Goal: Task Accomplishment & Management: Complete application form

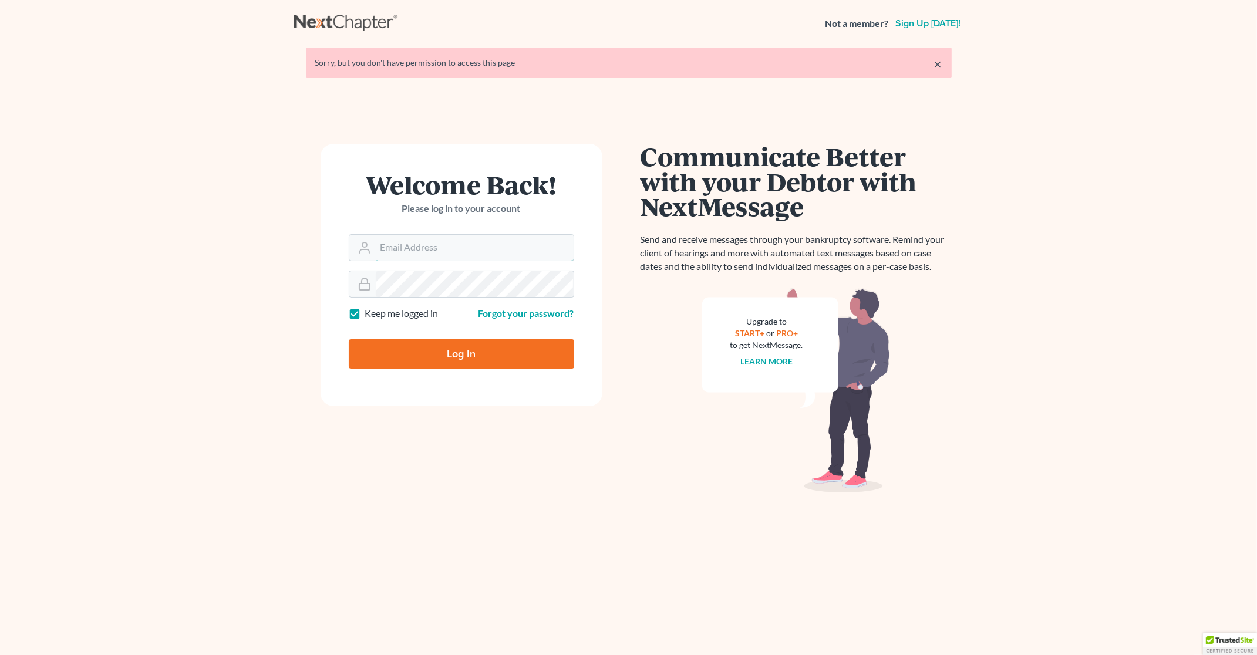
type input "[PERSON_NAME][EMAIL_ADDRESS][DOMAIN_NAME]"
click at [430, 348] on input "Log In" at bounding box center [461, 353] width 225 height 29
type input "Thinking..."
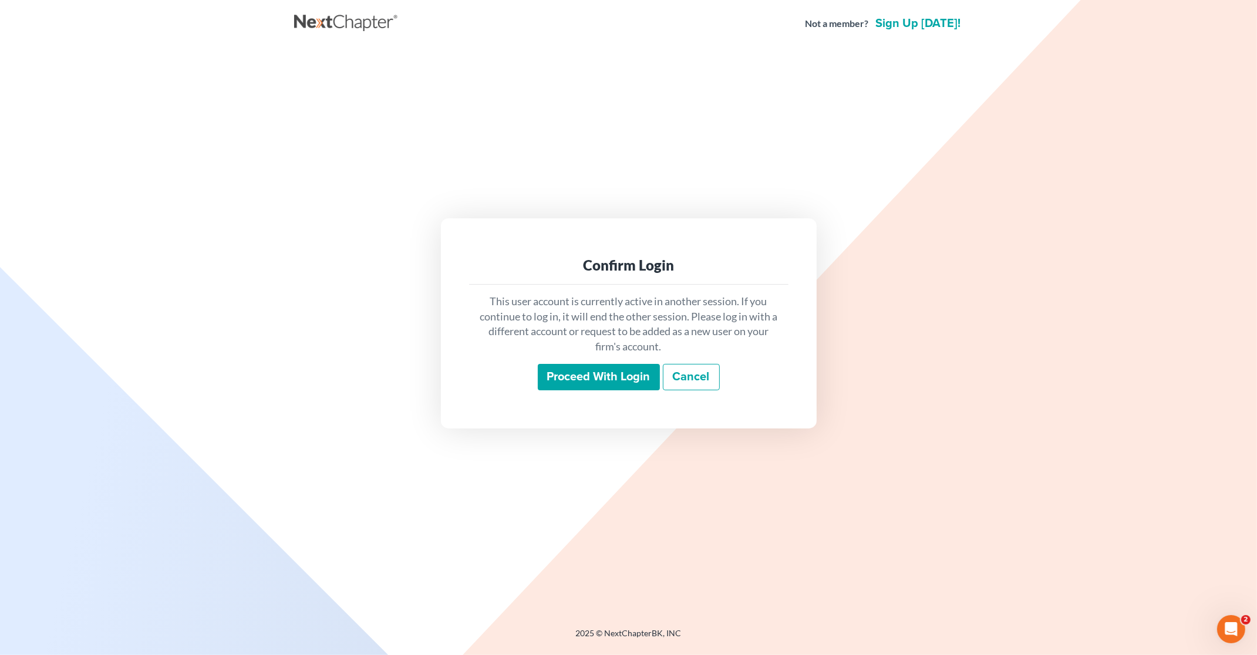
click at [571, 364] on input "Proceed with login" at bounding box center [599, 377] width 122 height 27
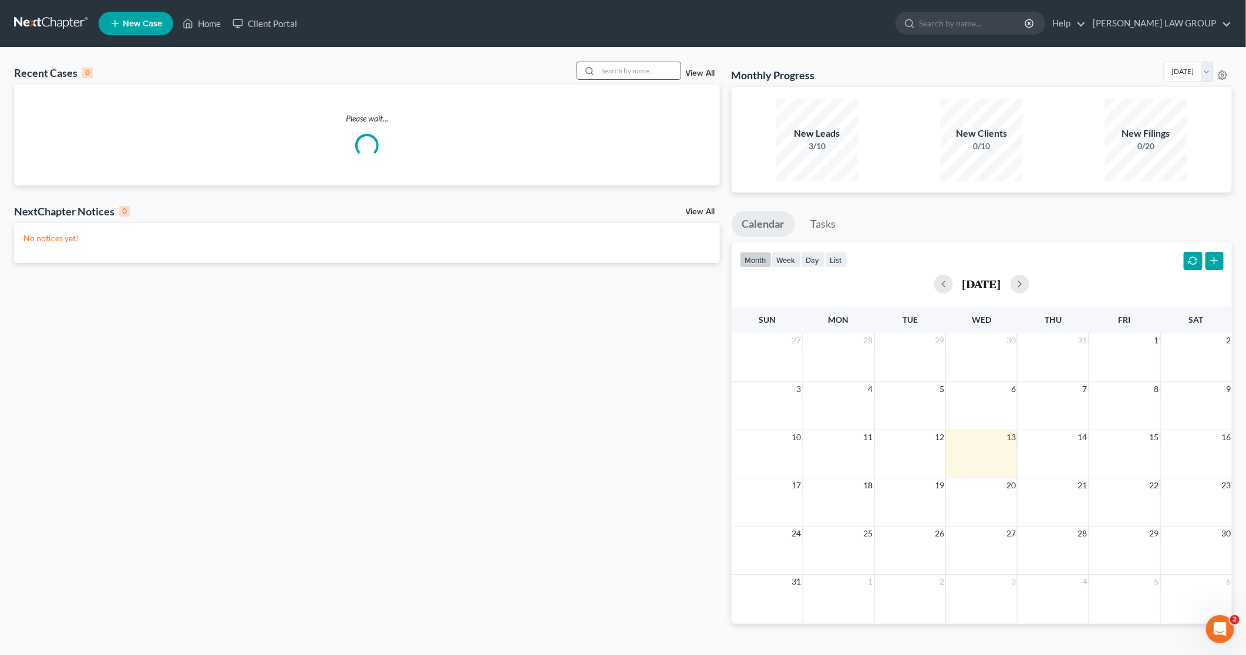
click at [649, 71] on input "search" at bounding box center [639, 70] width 82 height 17
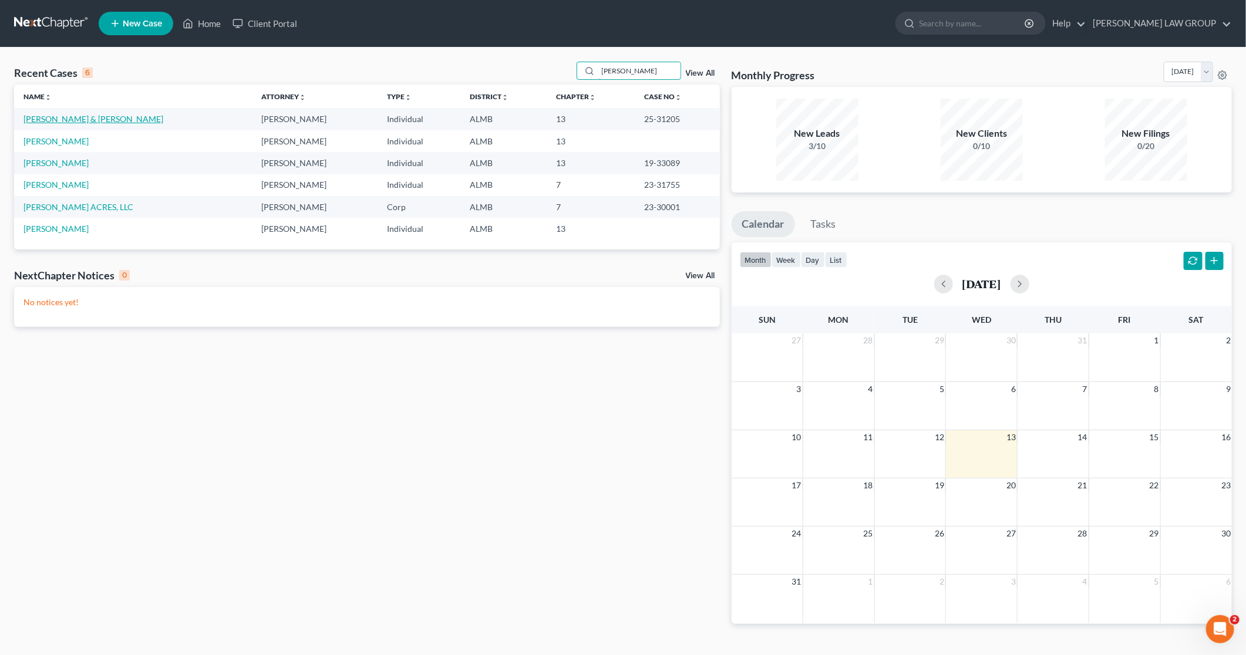
type input "moore"
click at [84, 119] on link "Moore, Elizabeth & Murphy, Billy" at bounding box center [93, 119] width 140 height 10
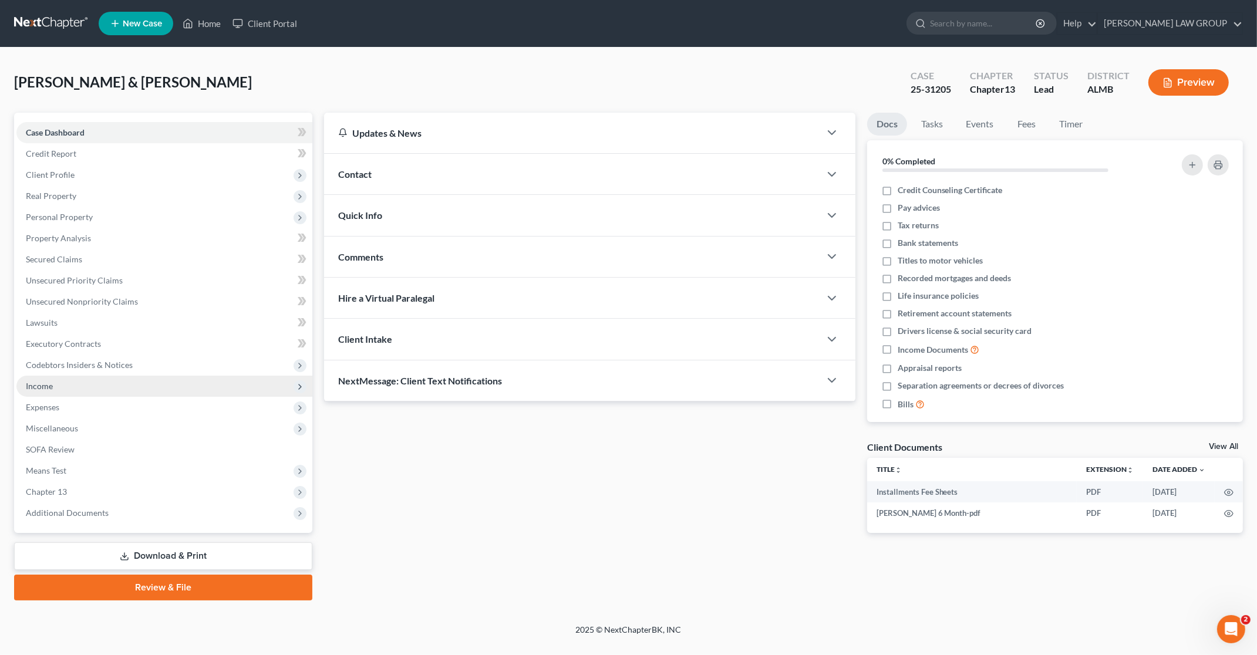
click at [45, 385] on span "Income" at bounding box center [39, 386] width 27 height 10
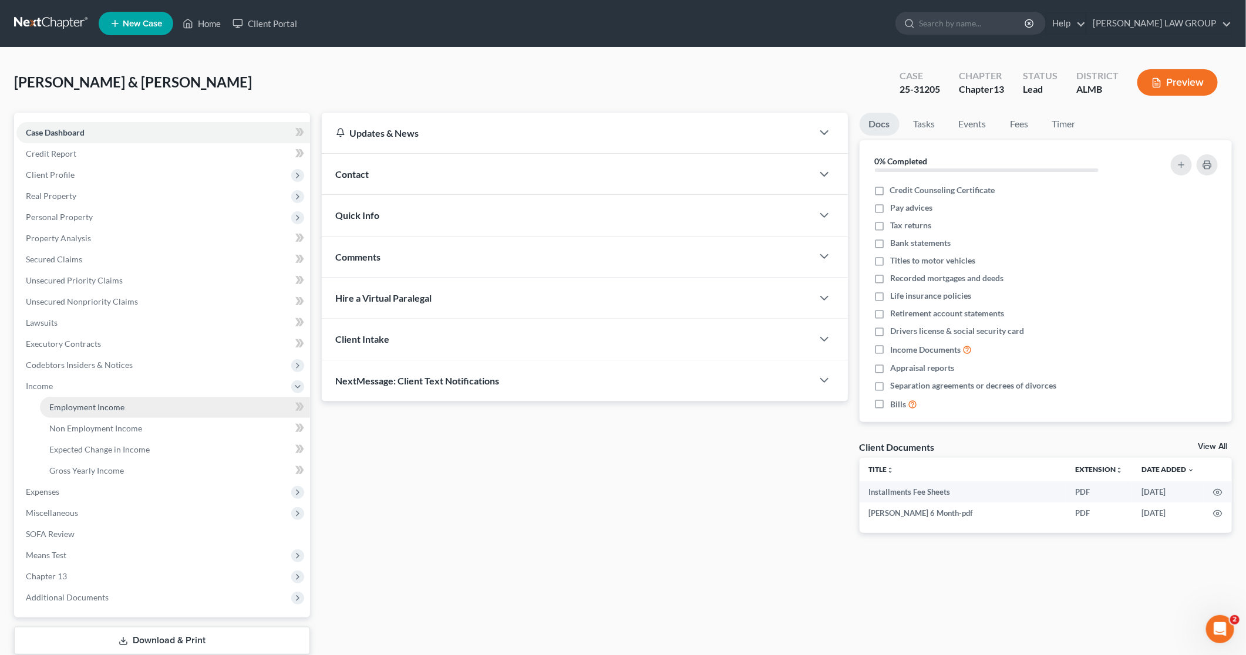
click at [96, 407] on span "Employment Income" at bounding box center [86, 407] width 75 height 10
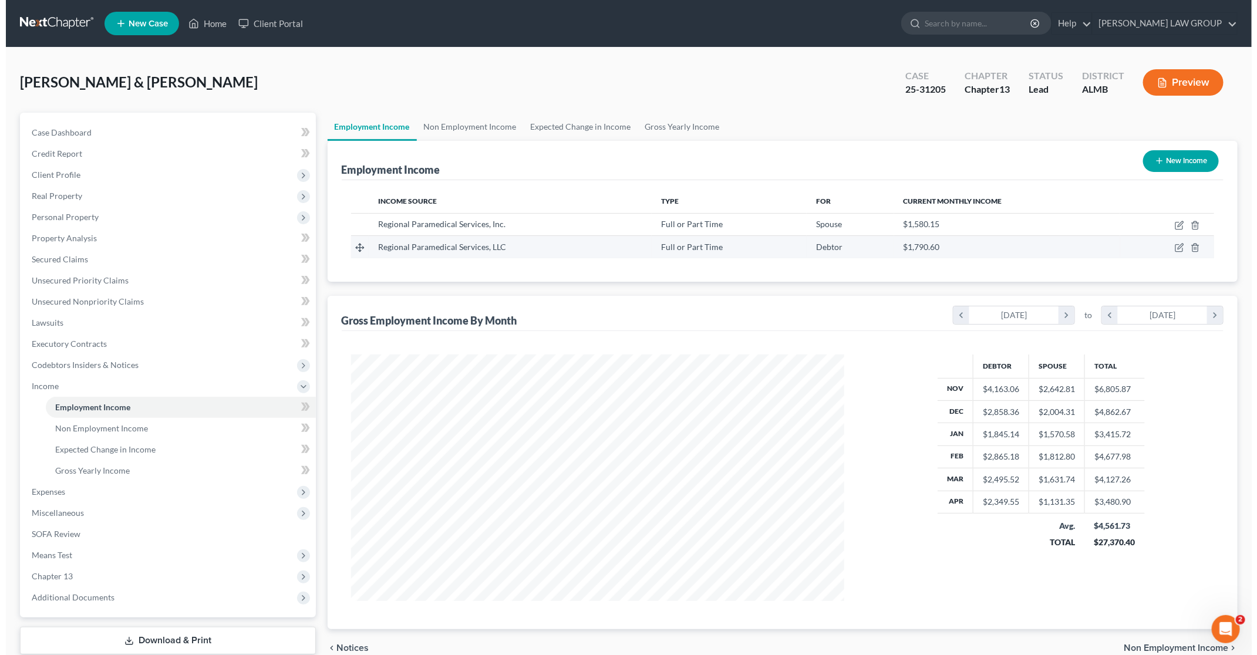
scroll to position [247, 517]
click at [1172, 222] on icon "button" at bounding box center [1173, 225] width 9 height 9
select select "0"
select select "2"
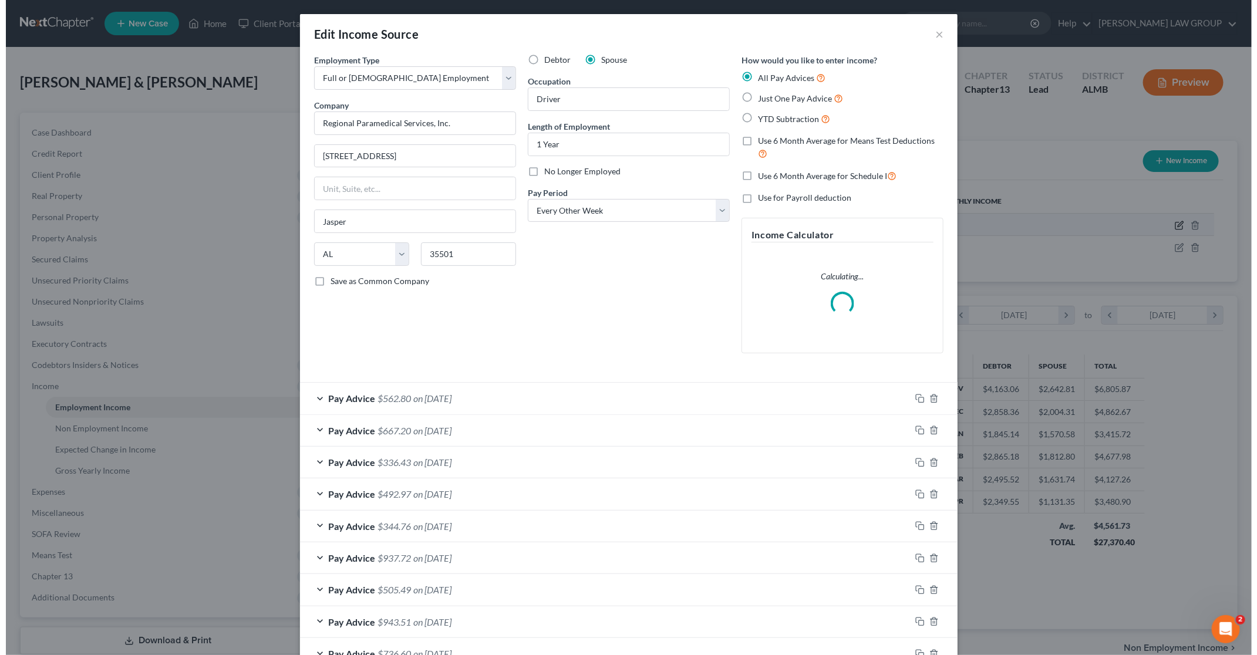
scroll to position [249, 521]
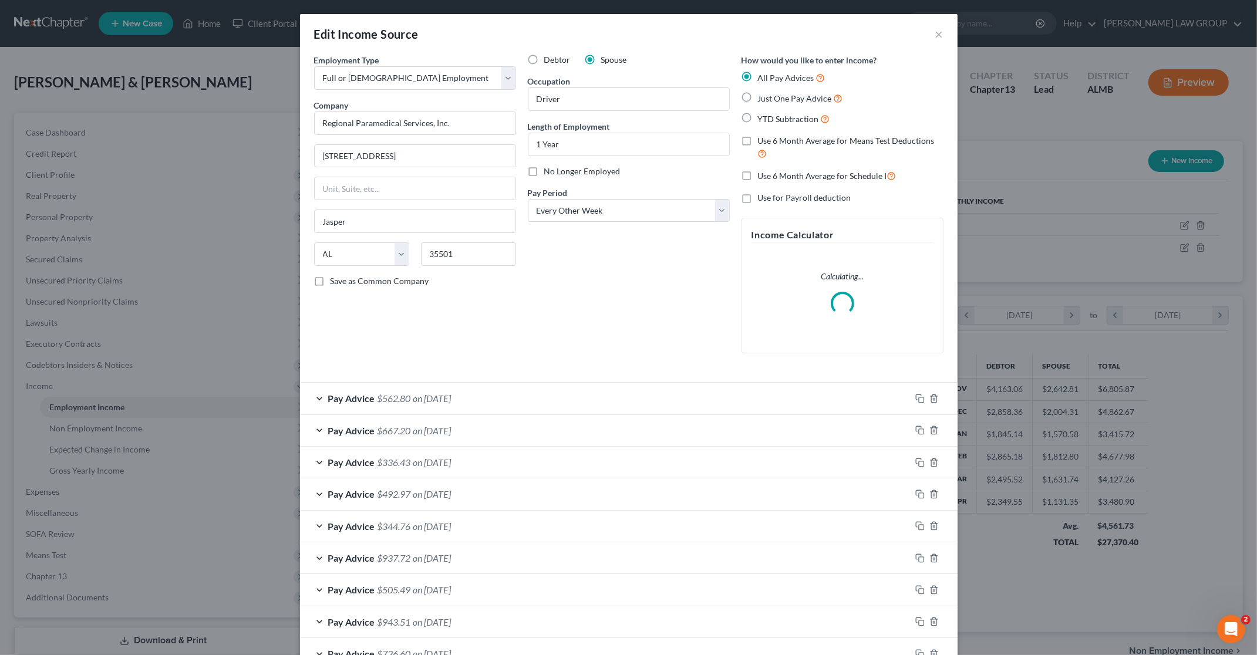
click at [544, 169] on label "No Longer Employed" at bounding box center [582, 172] width 76 height 12
click at [549, 169] on input "No Longer Employed" at bounding box center [553, 170] width 8 height 8
checkbox input "true"
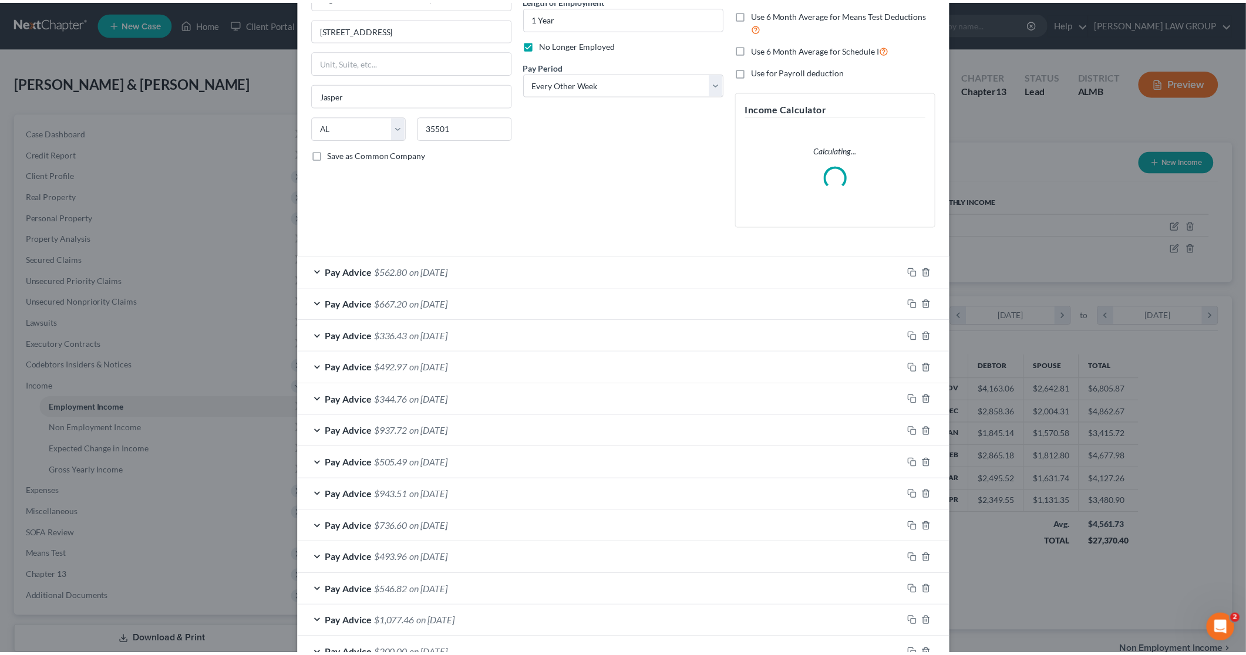
scroll to position [305, 0]
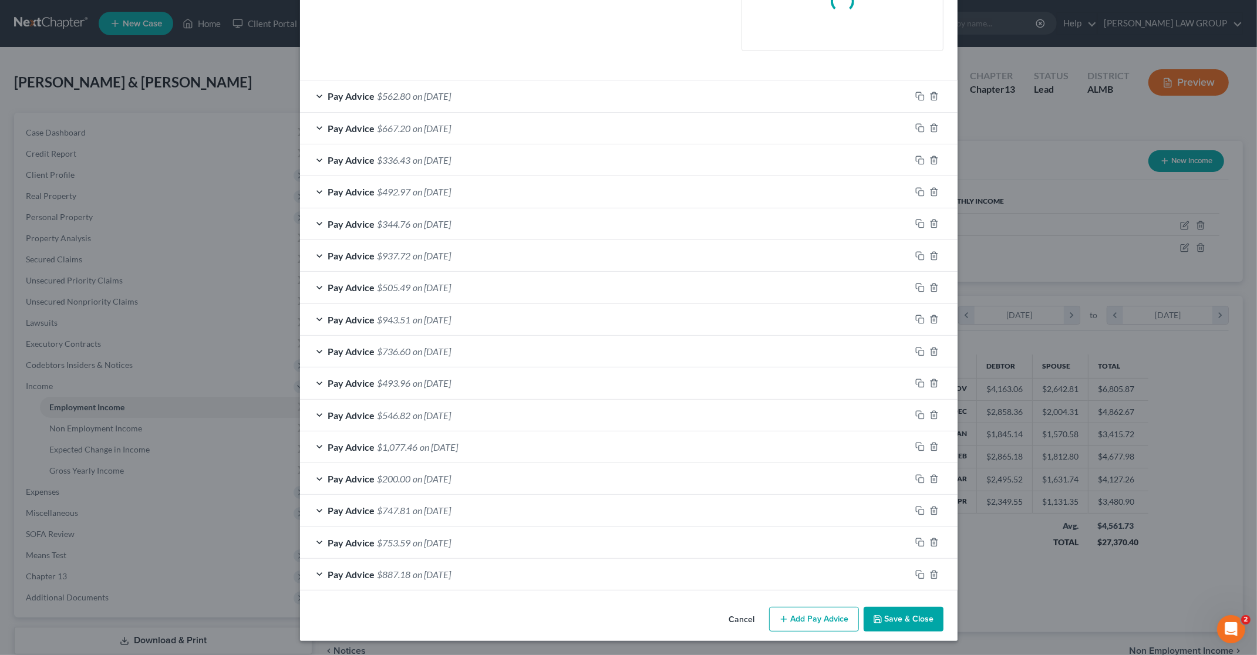
click at [890, 618] on button "Save & Close" at bounding box center [903, 619] width 80 height 25
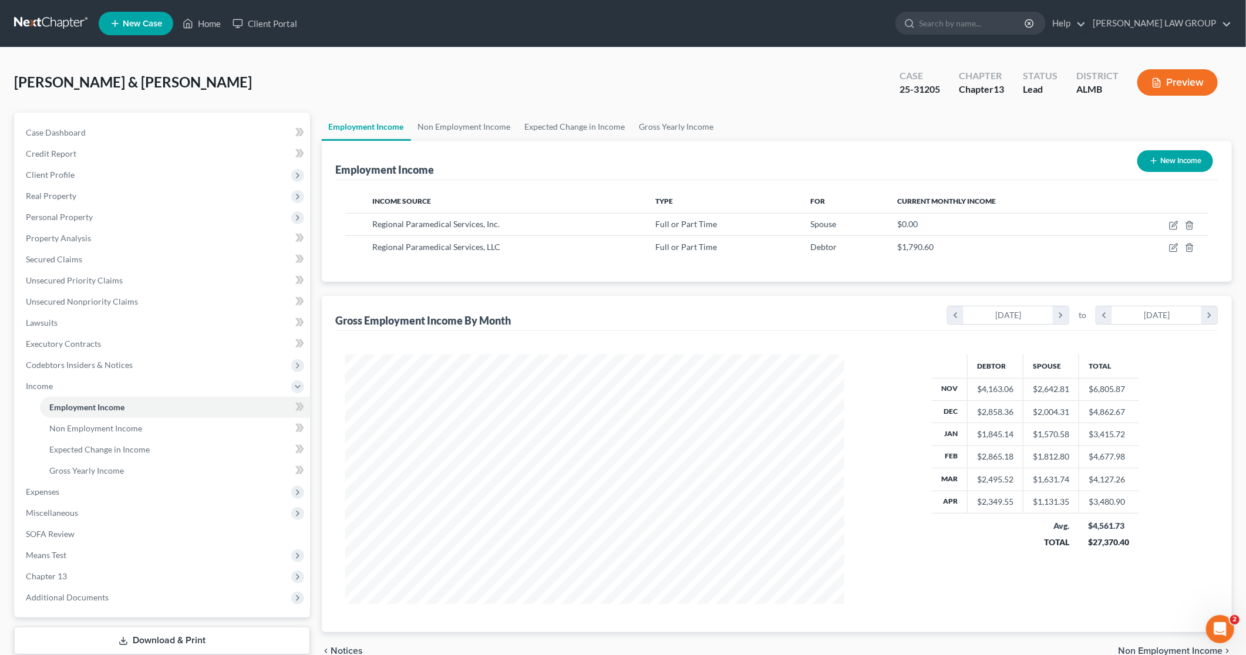
scroll to position [247, 517]
click at [1186, 153] on button "New Income" at bounding box center [1175, 161] width 76 height 22
select select "0"
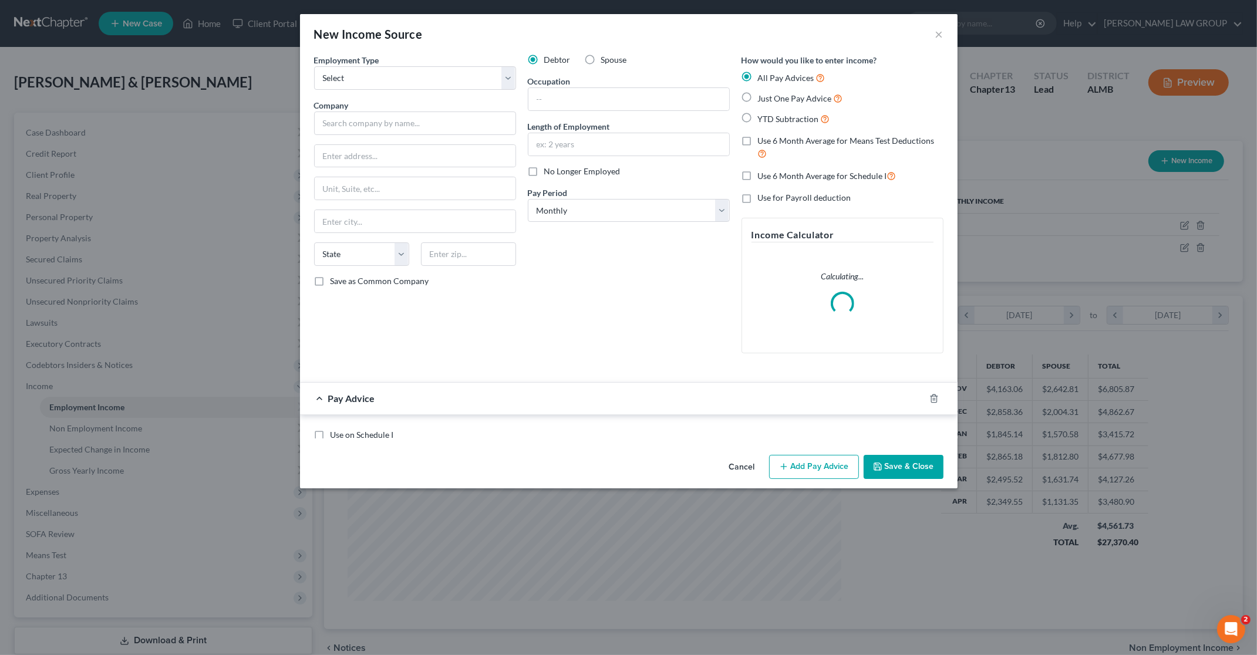
scroll to position [249, 521]
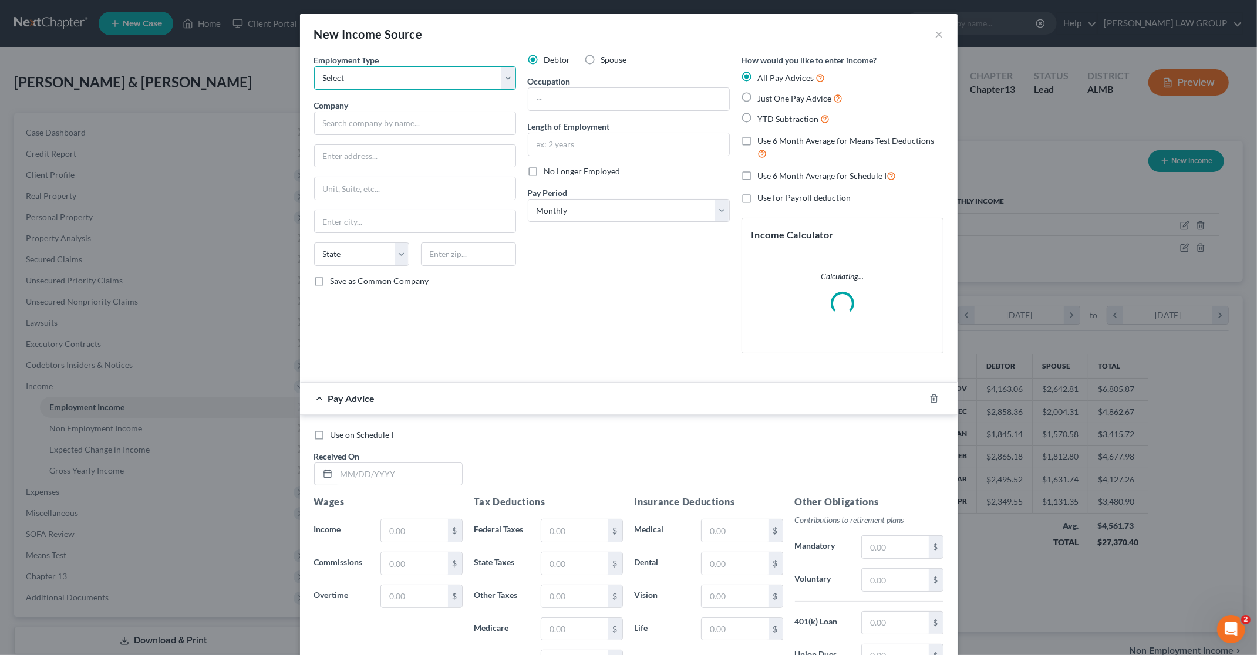
click at [384, 77] on select "Select Full or Part Time Employment Self Employment" at bounding box center [415, 77] width 202 height 23
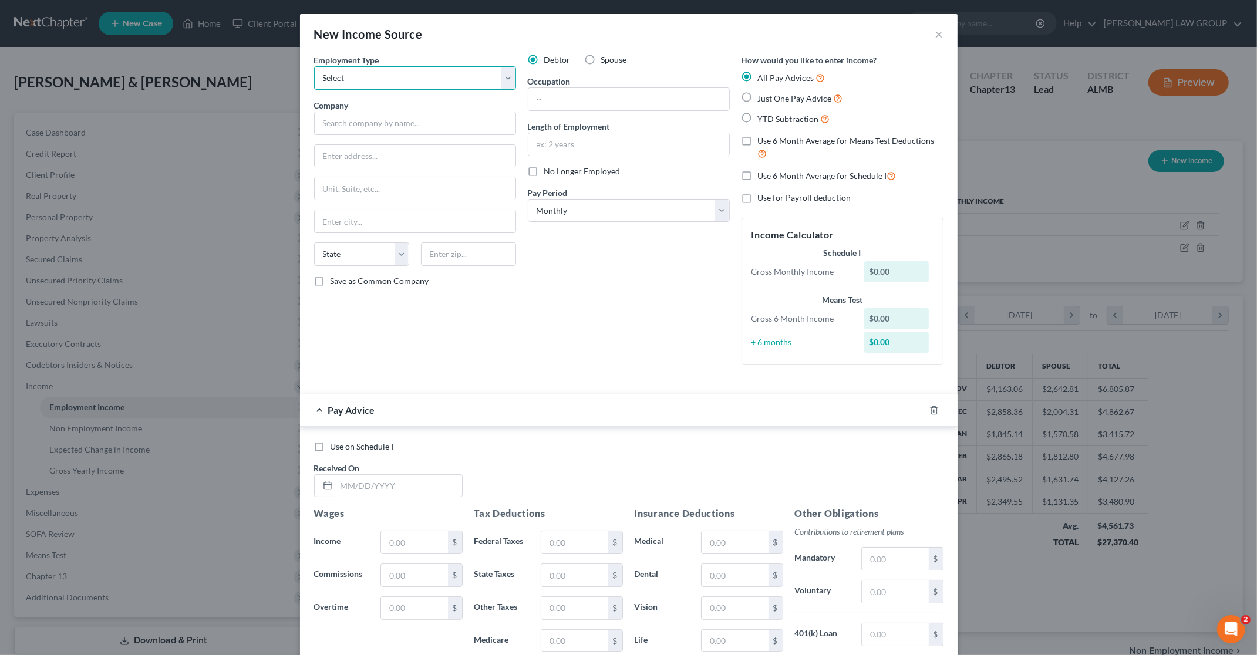
select select "0"
click at [314, 66] on select "Select Full or Part Time Employment Self Employment" at bounding box center [415, 77] width 202 height 23
click at [374, 120] on input "text" at bounding box center [415, 123] width 202 height 23
type input "Globe Life"
click at [579, 145] on input "text" at bounding box center [628, 144] width 201 height 22
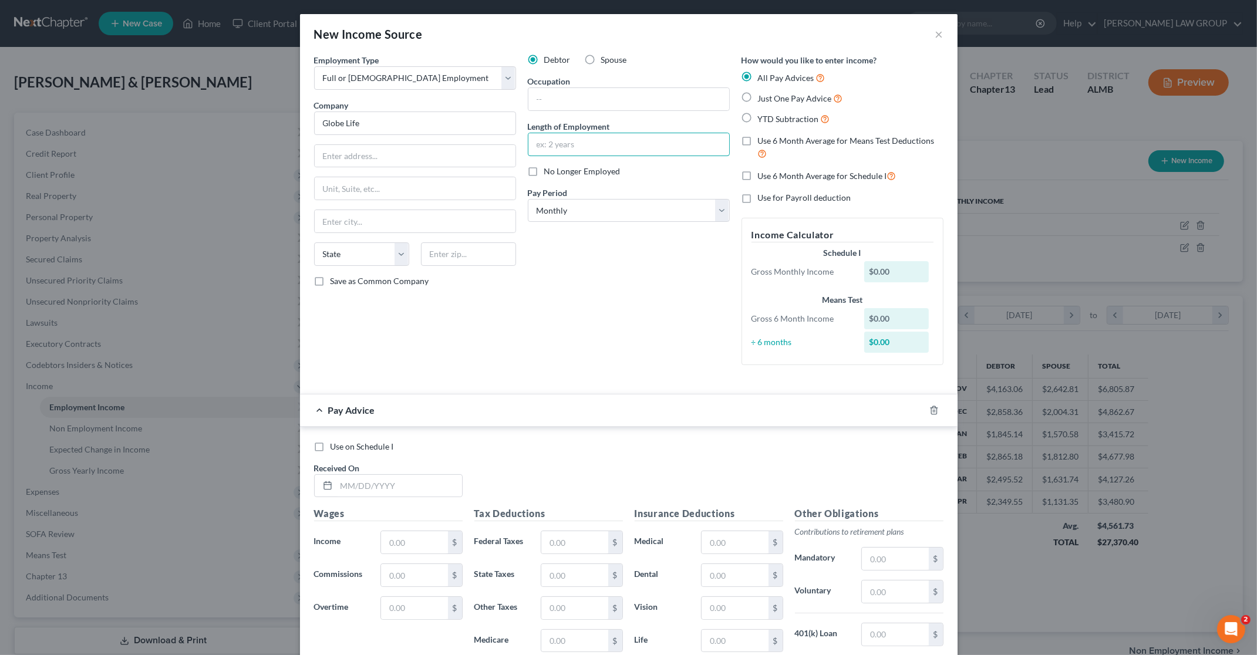
type input "New Hire"
click at [565, 97] on input "text" at bounding box center [628, 99] width 201 height 22
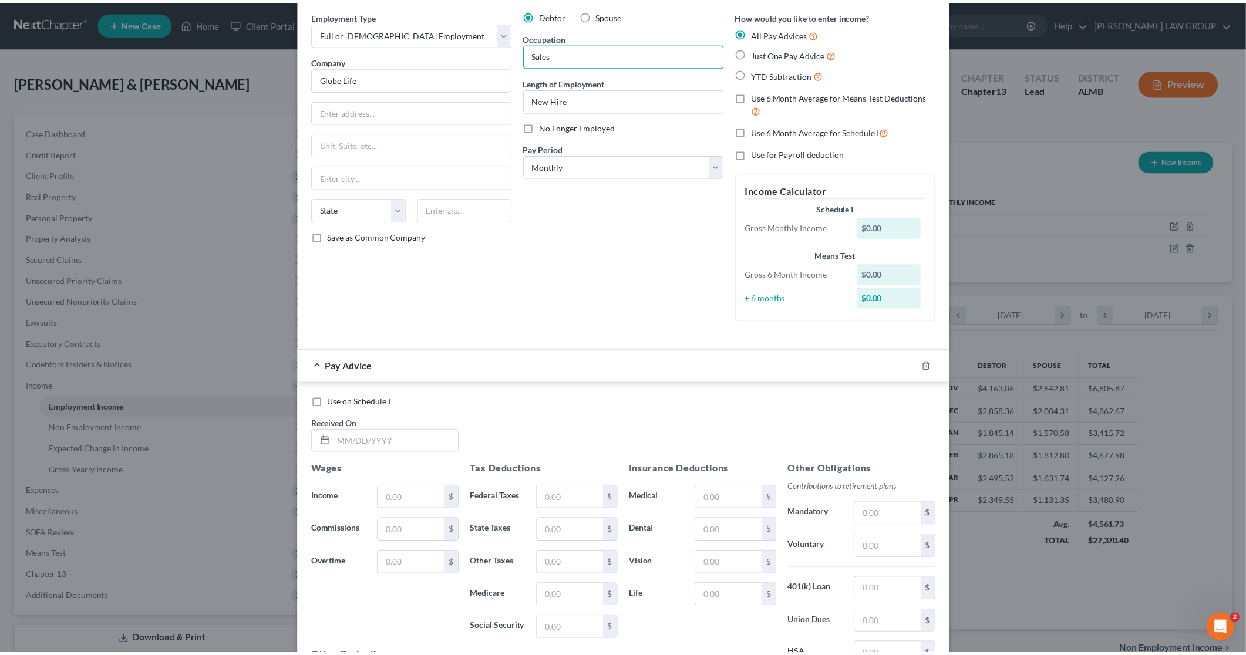
scroll to position [191, 0]
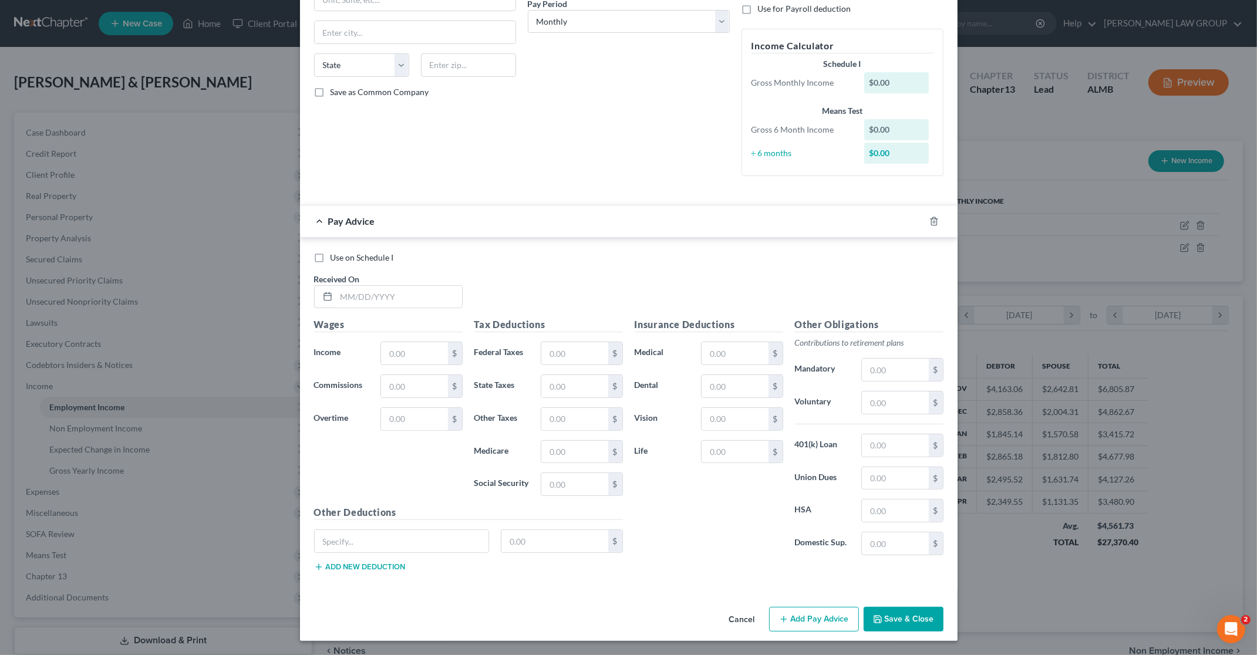
type input "Sales"
click at [330, 254] on label "Use on Schedule I" at bounding box center [361, 258] width 63 height 12
click at [335, 254] on input "Use on Schedule I" at bounding box center [339, 256] width 8 height 8
checkbox input "true"
click at [417, 292] on input "text" at bounding box center [399, 297] width 126 height 22
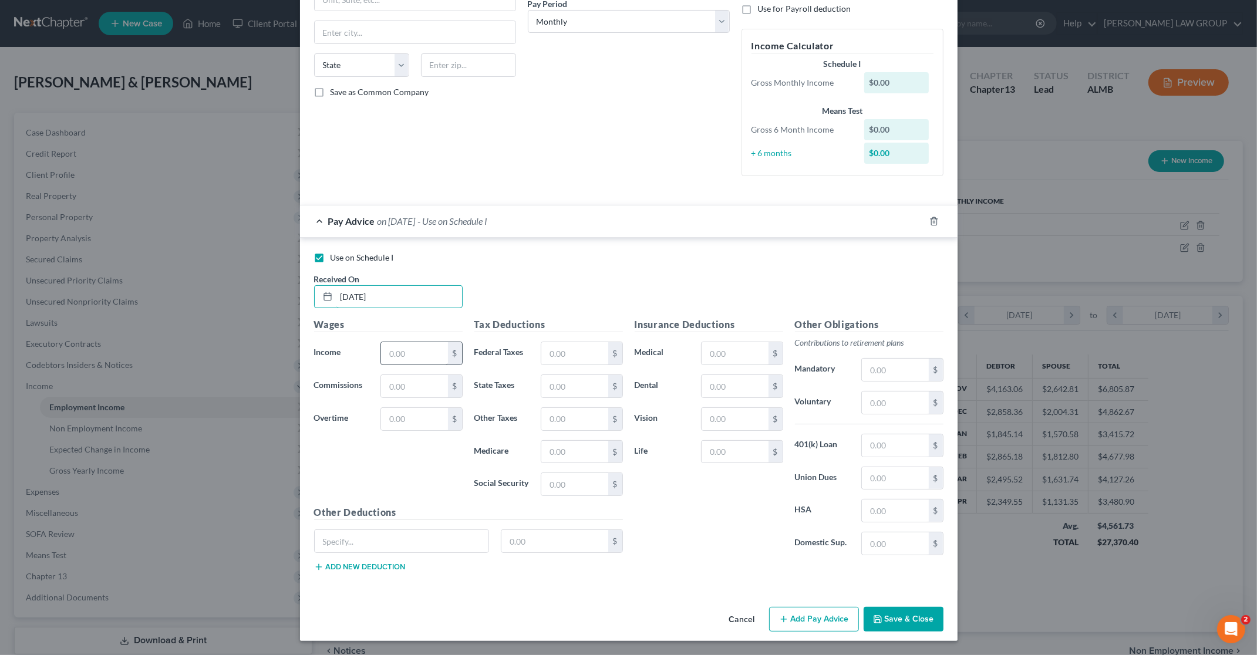
type input "08/01/2025"
click at [409, 353] on input "text" at bounding box center [414, 353] width 66 height 22
type input "1,200"
click at [881, 623] on button "Save & Close" at bounding box center [903, 619] width 80 height 25
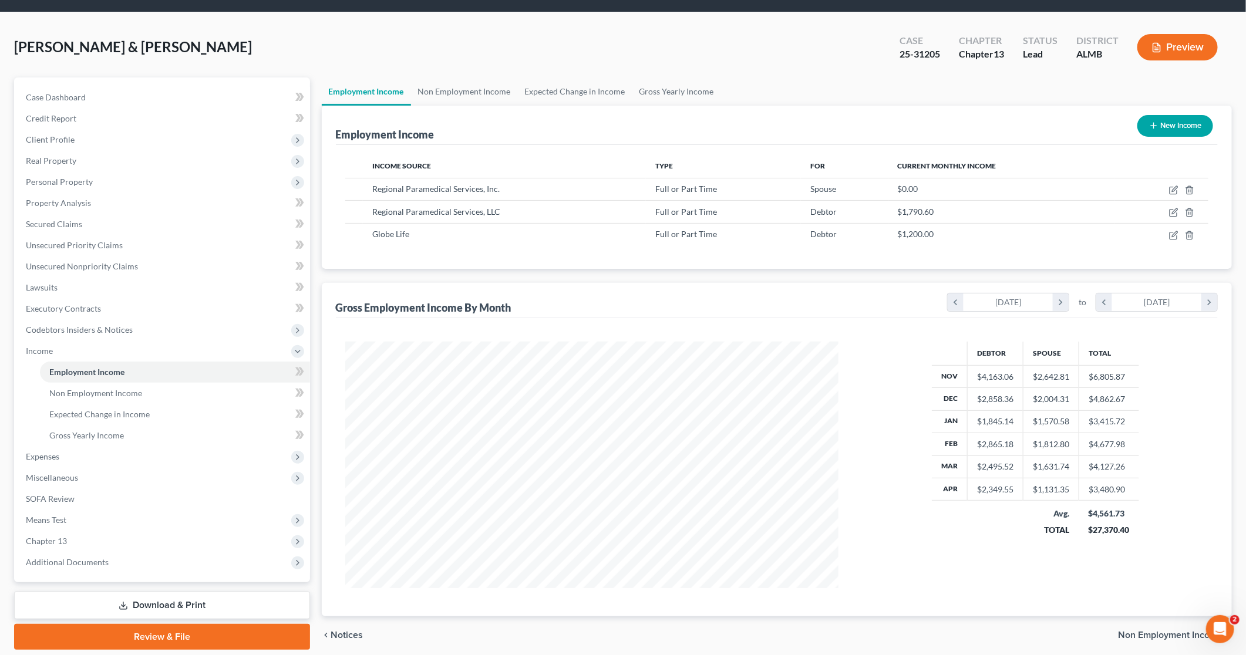
scroll to position [78, 0]
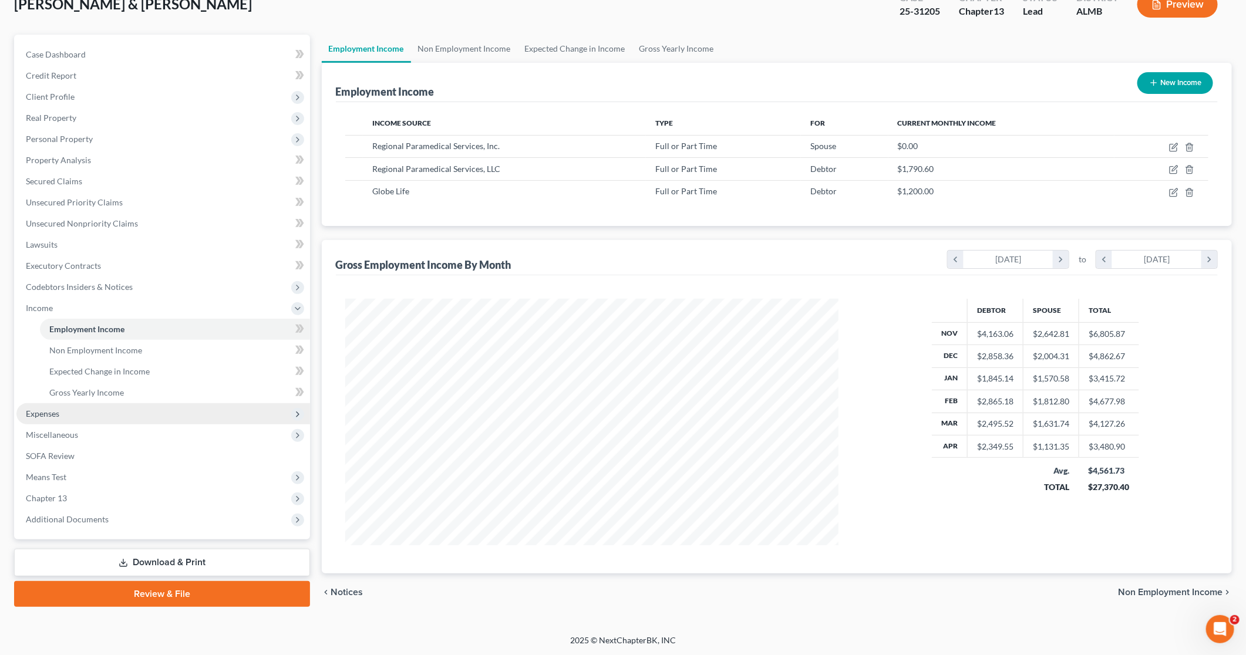
click at [83, 419] on span "Expenses" at bounding box center [163, 413] width 294 height 21
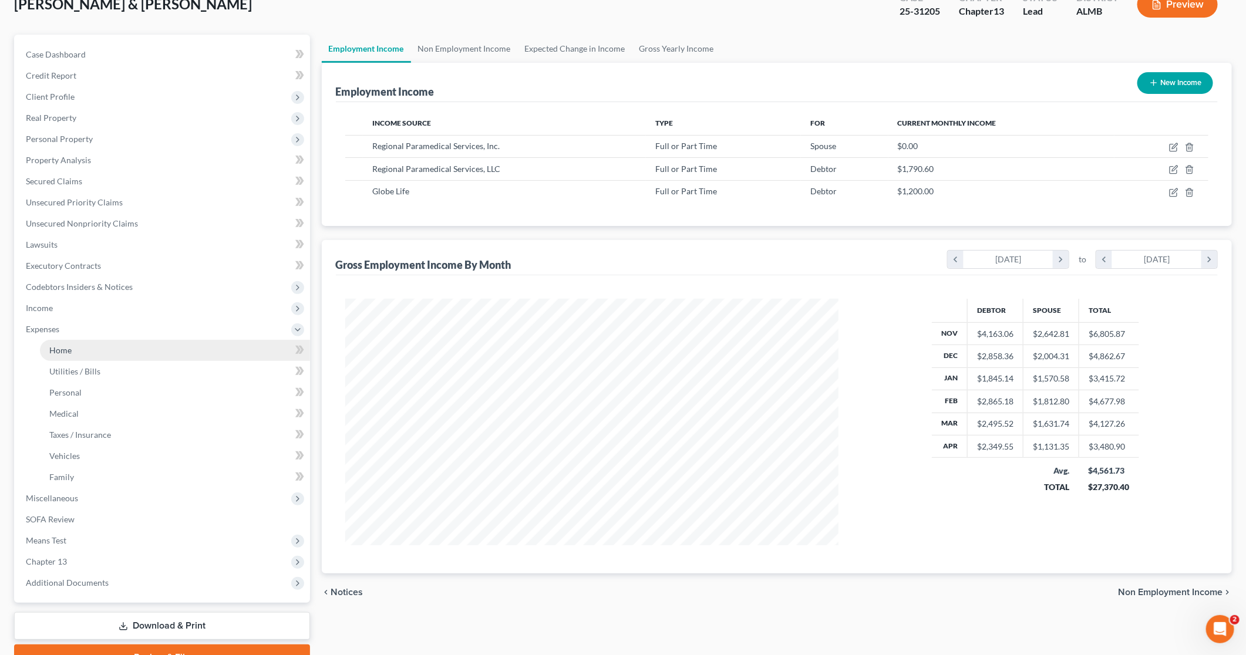
click at [77, 355] on link "Home" at bounding box center [175, 350] width 270 height 21
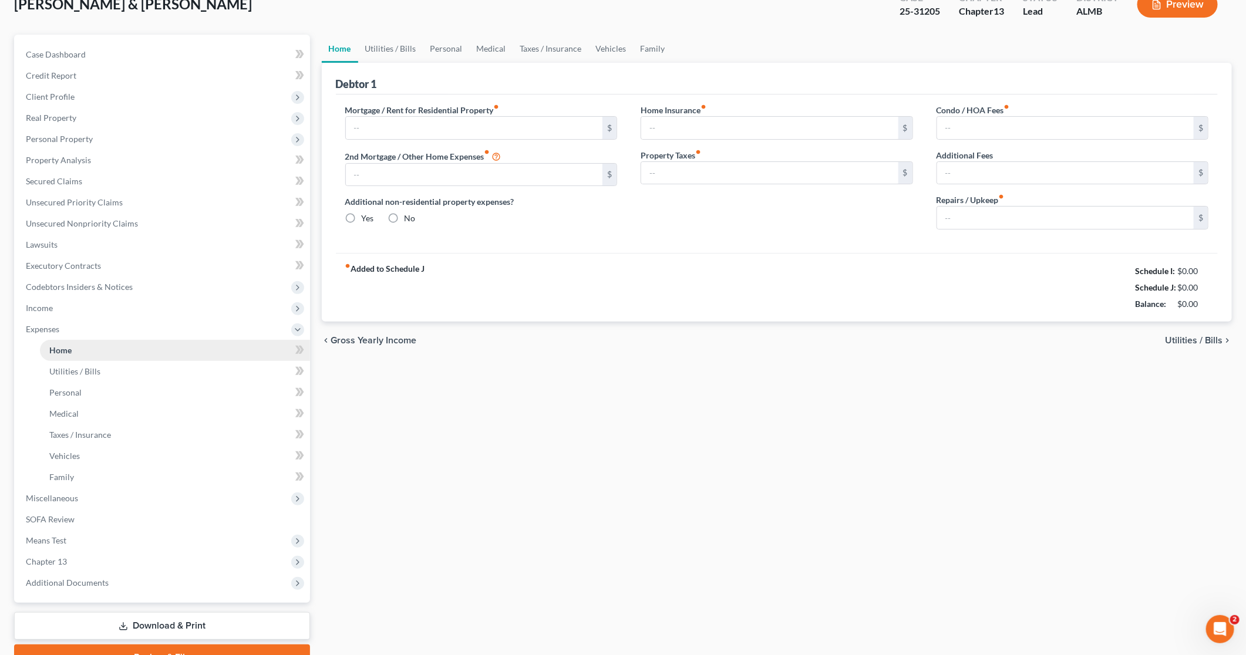
scroll to position [23, 0]
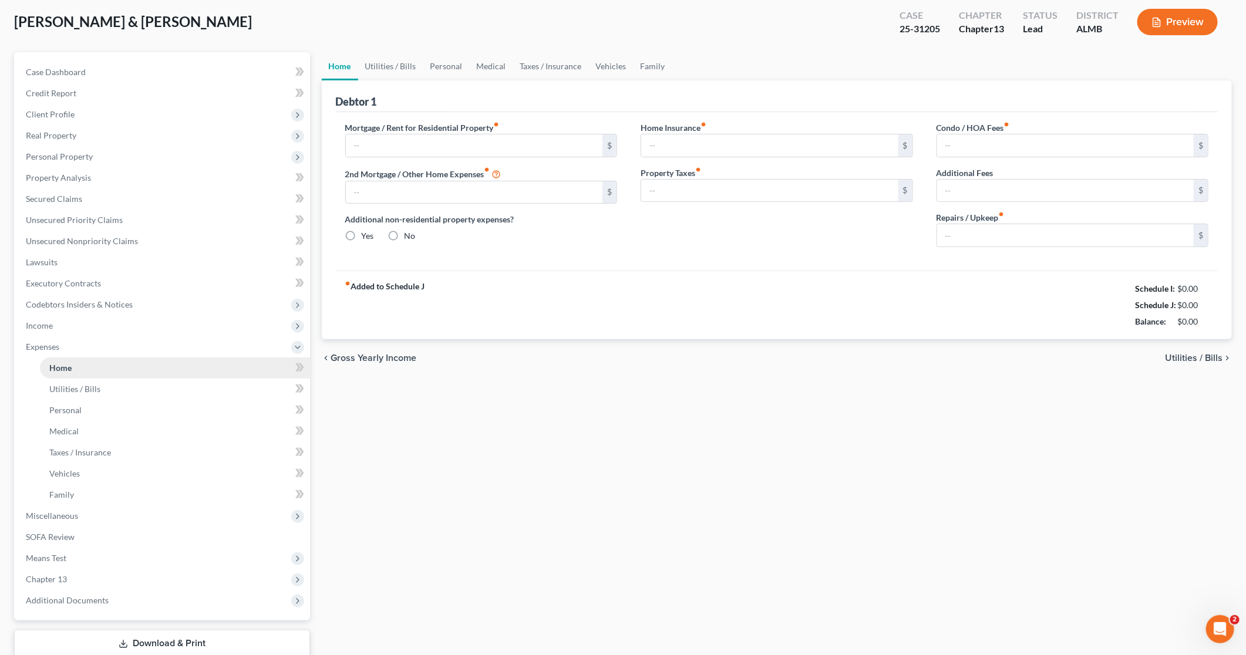
type input "1,412.00"
type input "0.00"
radio input "true"
type input "229.00"
type input "0.00"
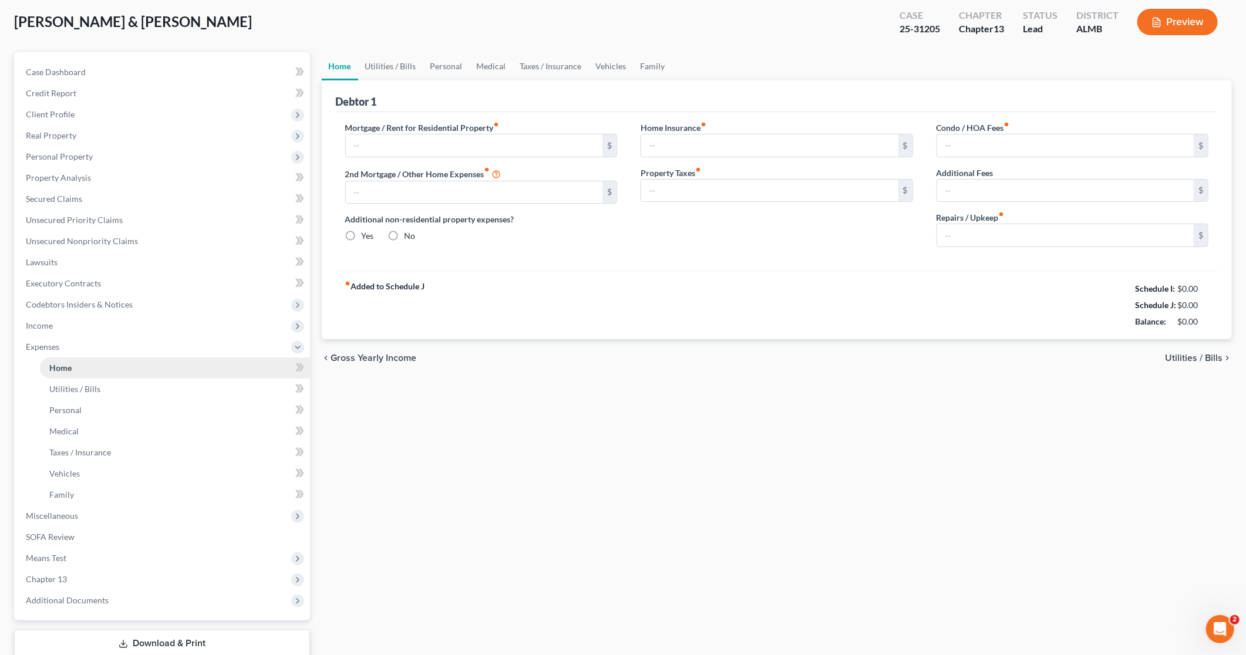
type input "0.00"
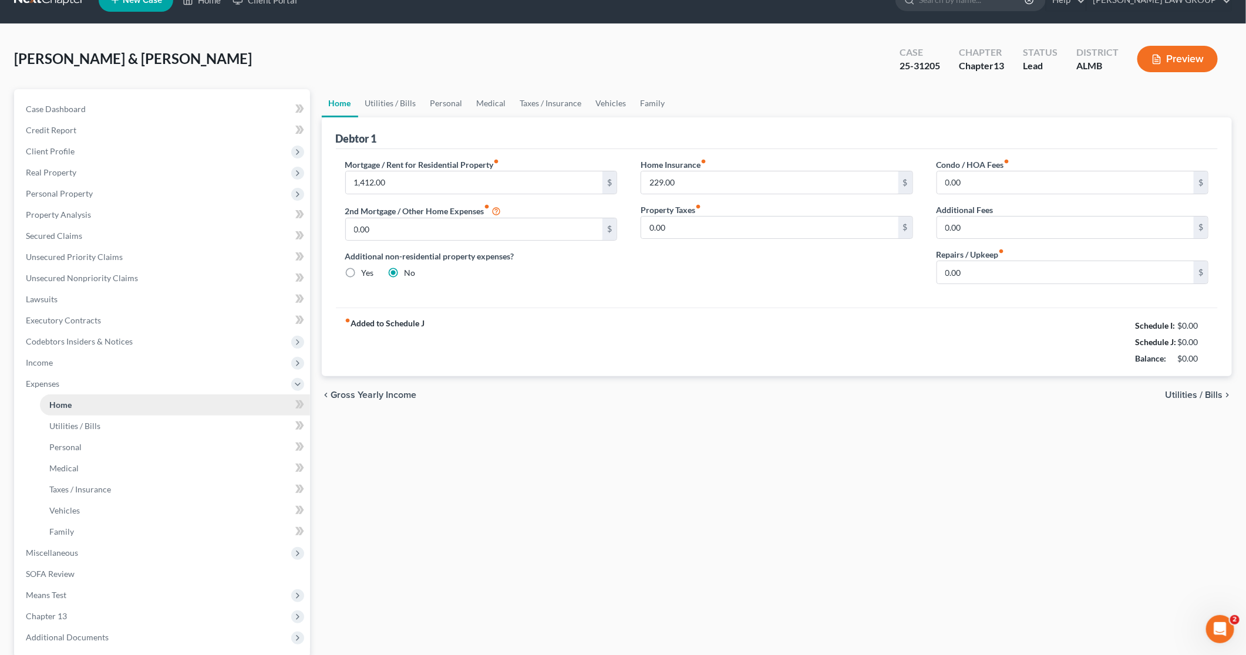
scroll to position [0, 0]
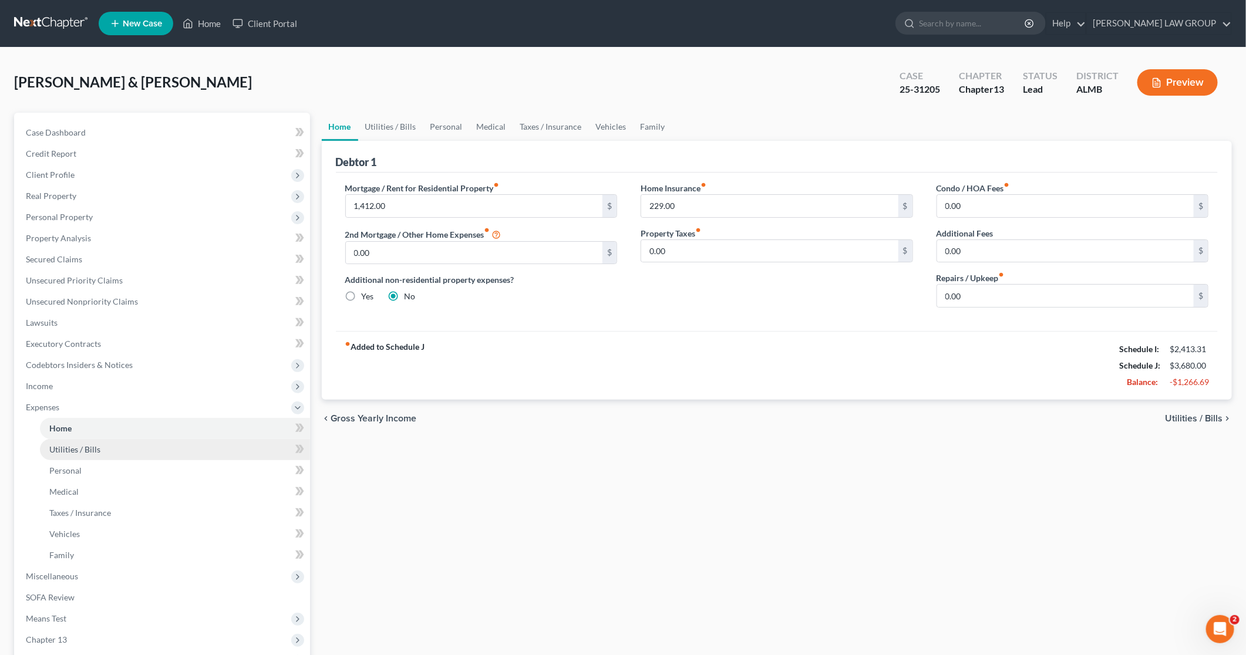
click at [75, 450] on span "Utilities / Bills" at bounding box center [74, 449] width 51 height 10
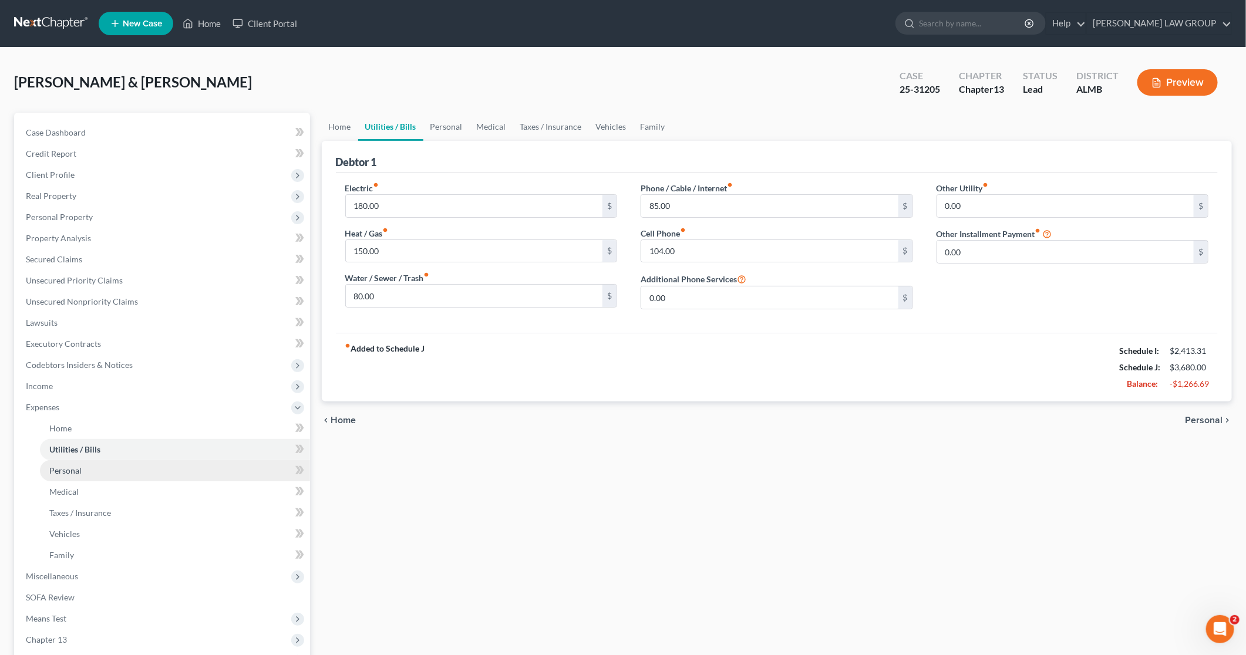
click at [93, 467] on link "Personal" at bounding box center [175, 470] width 270 height 21
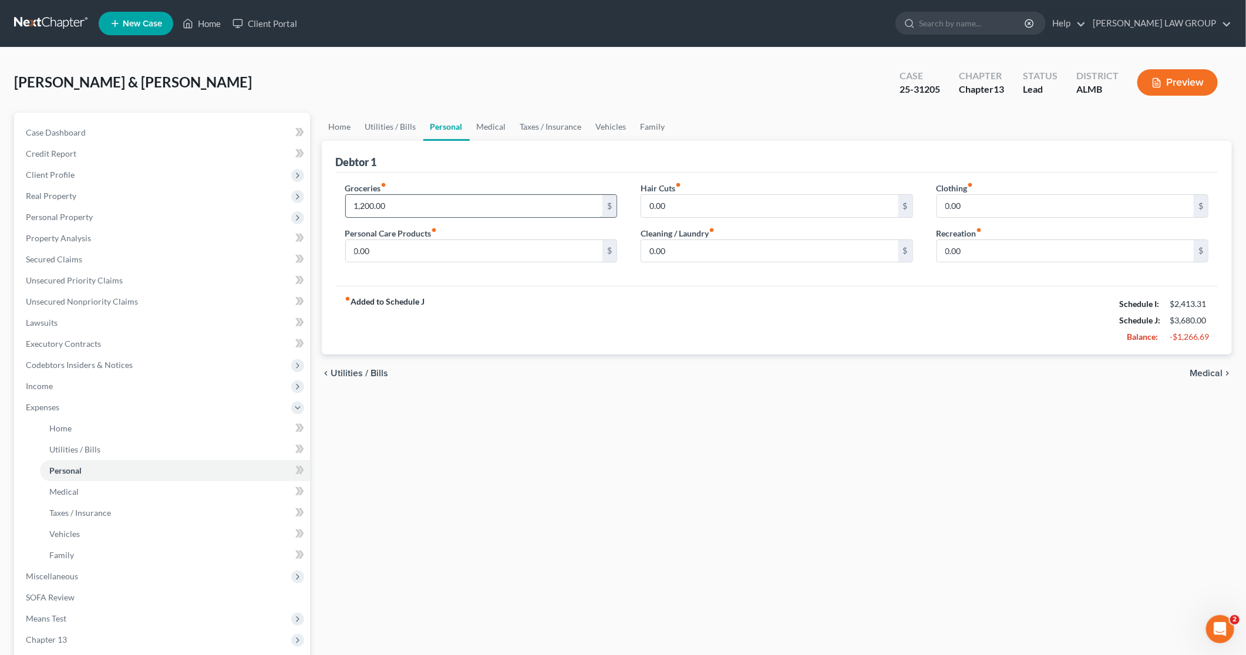
click at [414, 214] on input "1,200.00" at bounding box center [474, 206] width 257 height 22
type input "600"
click at [77, 446] on span "Utilities / Bills" at bounding box center [74, 449] width 51 height 10
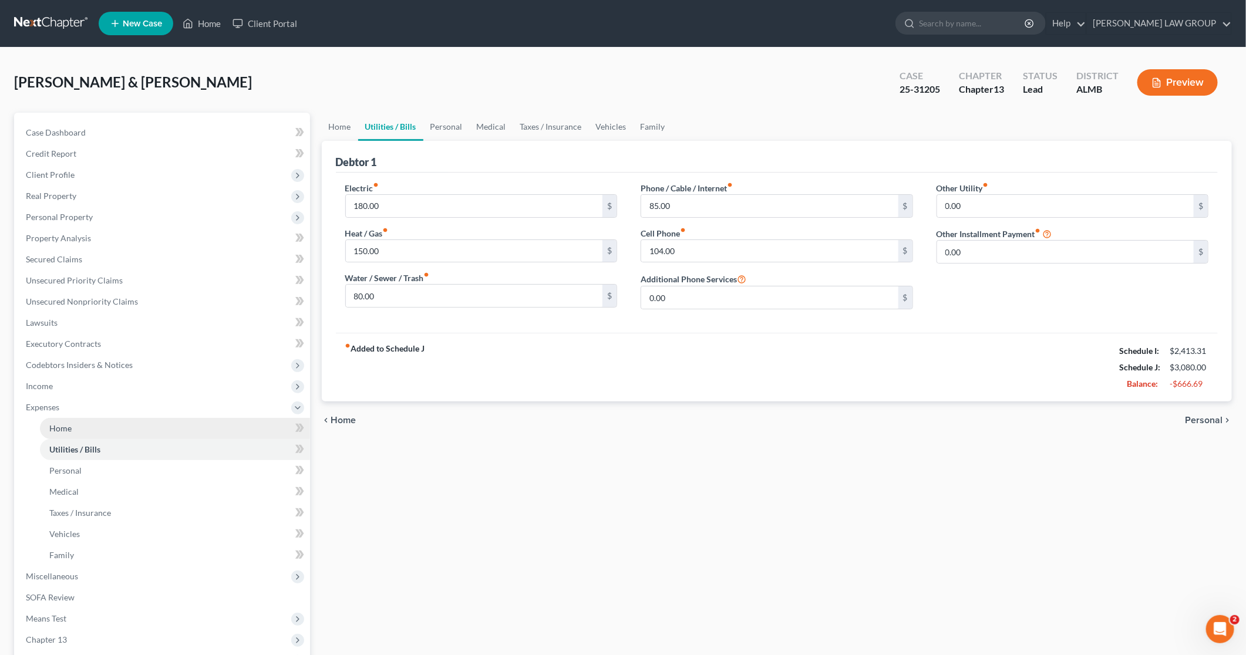
click at [83, 430] on link "Home" at bounding box center [175, 428] width 270 height 21
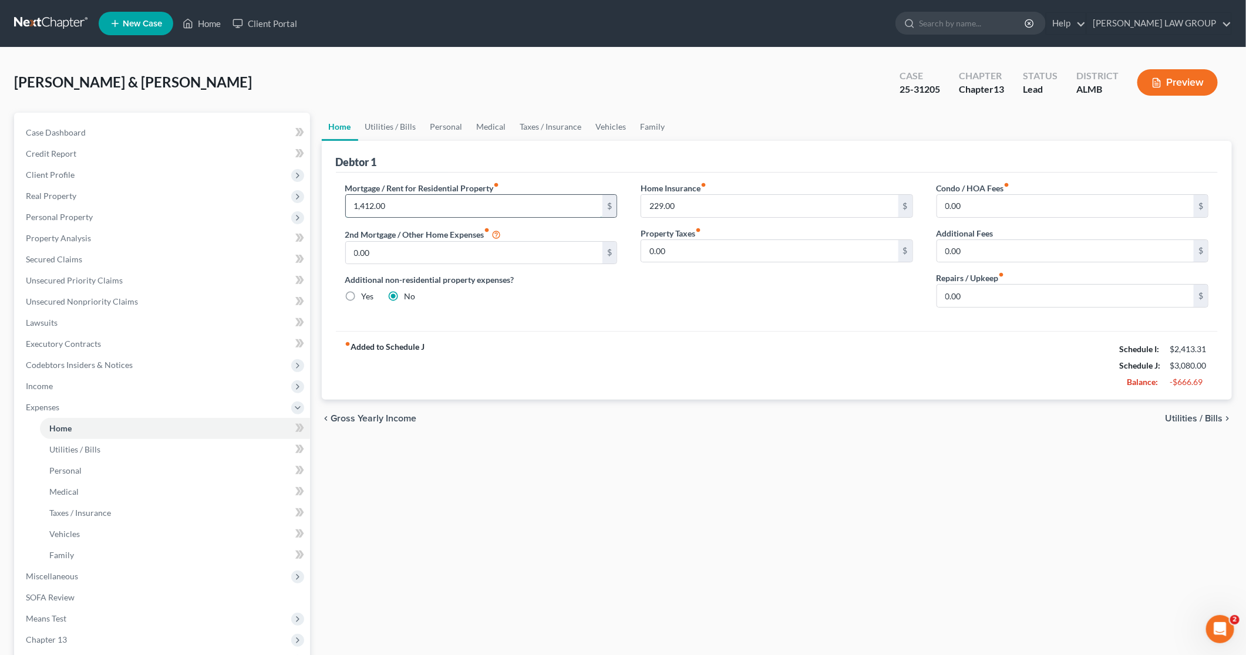
click at [461, 205] on input "1,412.00" at bounding box center [474, 206] width 257 height 22
type input "1,338.02"
click at [694, 200] on input "229.00" at bounding box center [769, 206] width 257 height 22
type input "0"
click at [638, 335] on div "fiber_manual_record Added to Schedule J Schedule I: $2,413.31 Schedule J: $2,77…" at bounding box center [777, 365] width 882 height 69
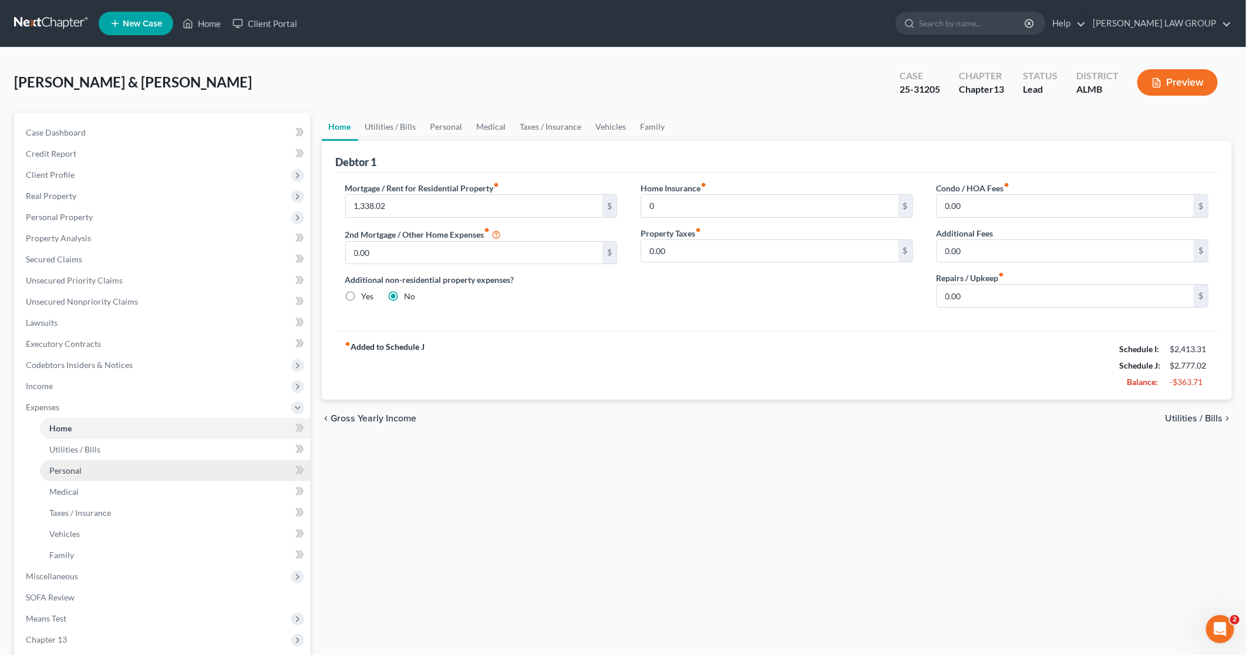
click at [80, 471] on span "Personal" at bounding box center [65, 470] width 32 height 10
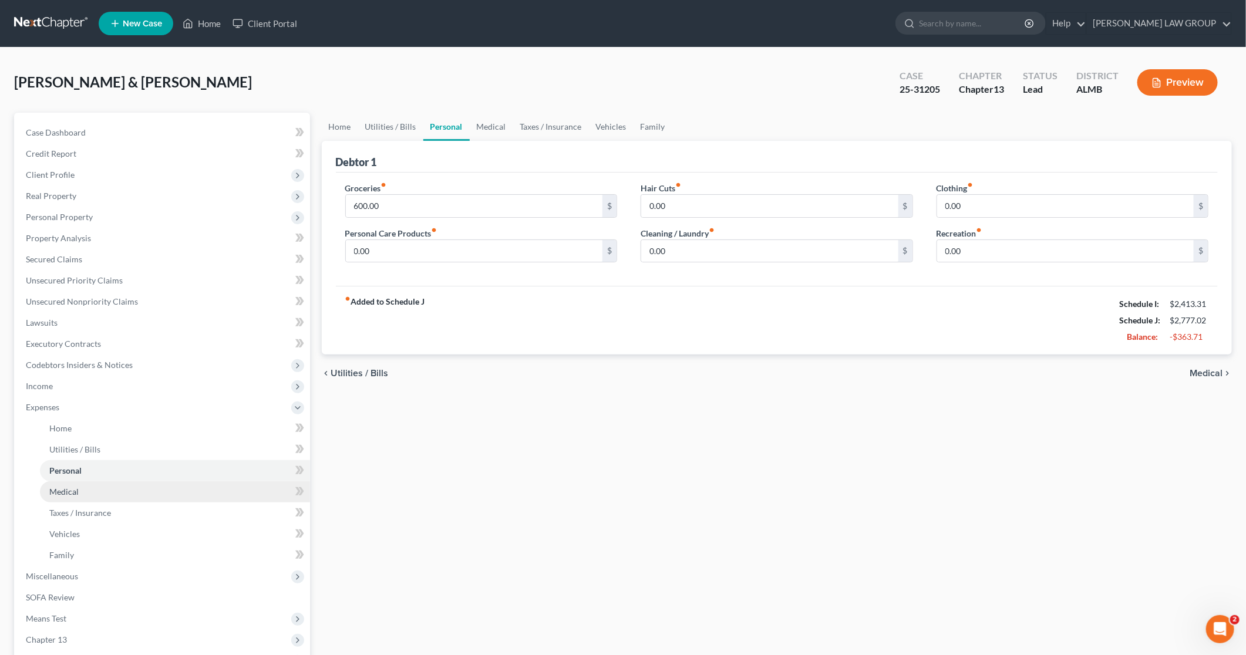
click at [83, 488] on link "Medical" at bounding box center [175, 491] width 270 height 21
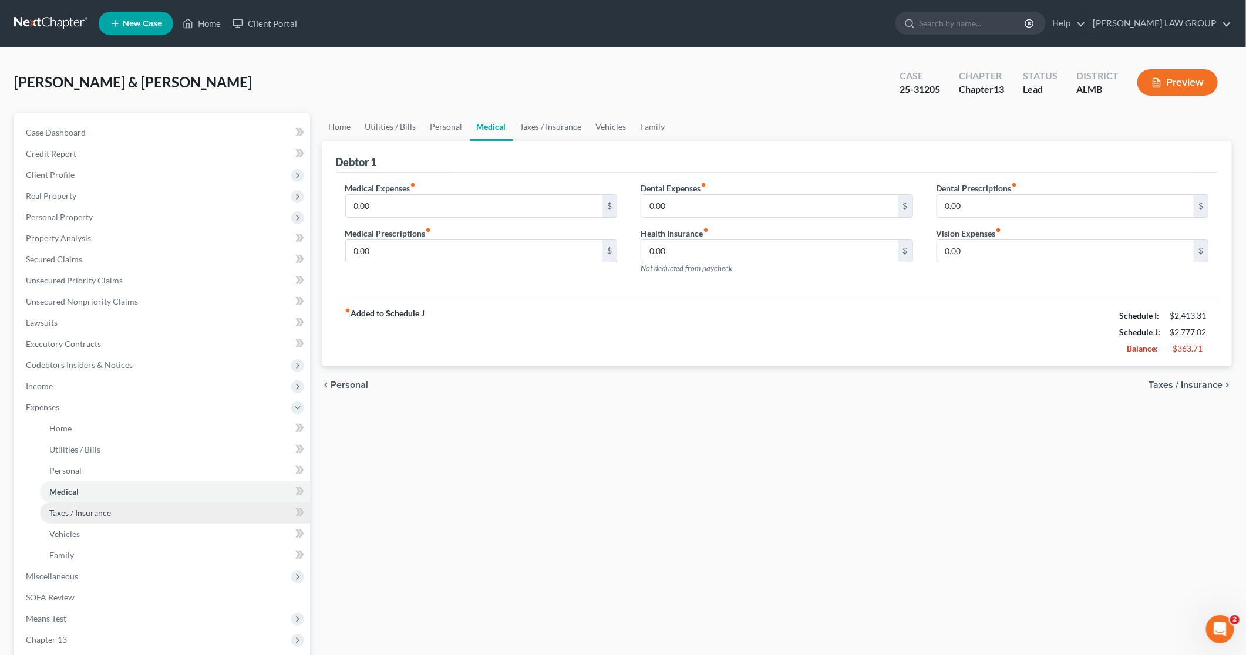
click at [86, 508] on span "Taxes / Insurance" at bounding box center [80, 513] width 62 height 10
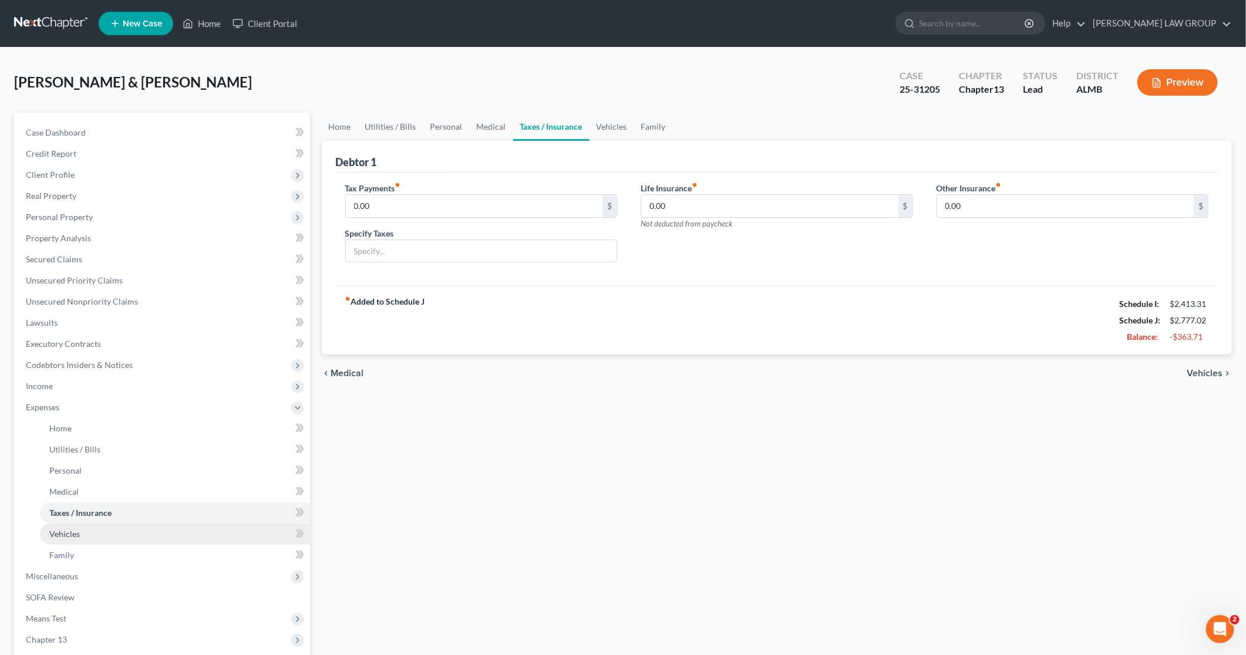
click at [81, 524] on link "Vehicles" at bounding box center [175, 534] width 270 height 21
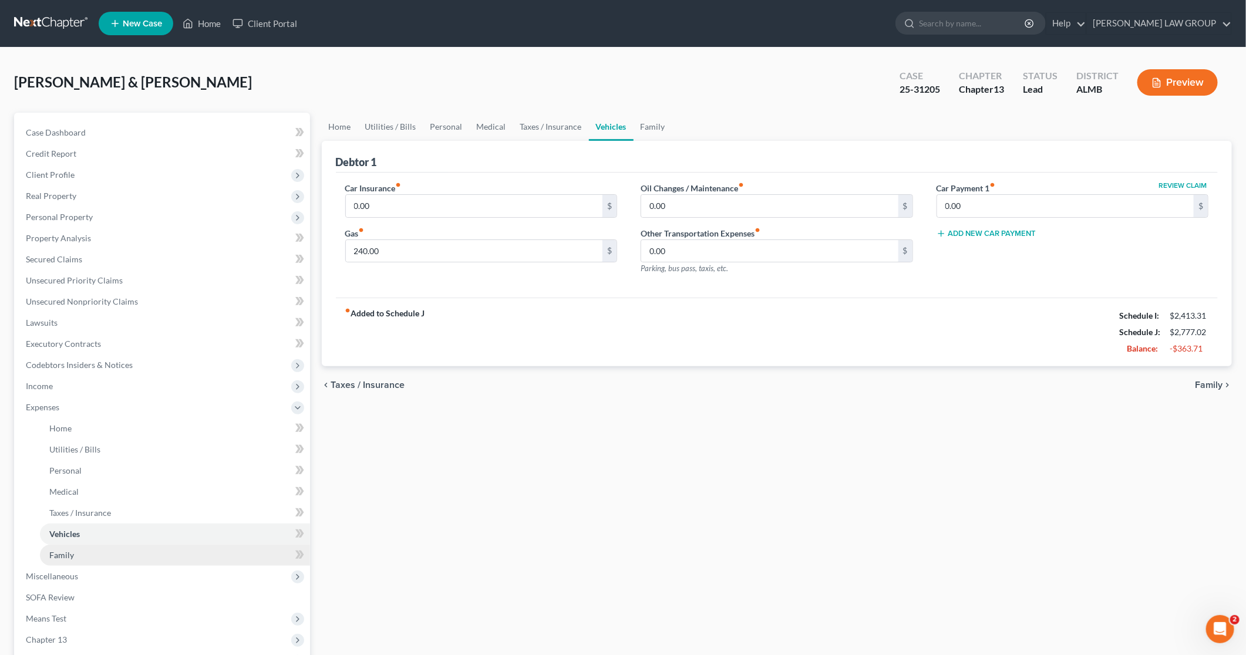
click at [78, 550] on link "Family" at bounding box center [175, 555] width 270 height 21
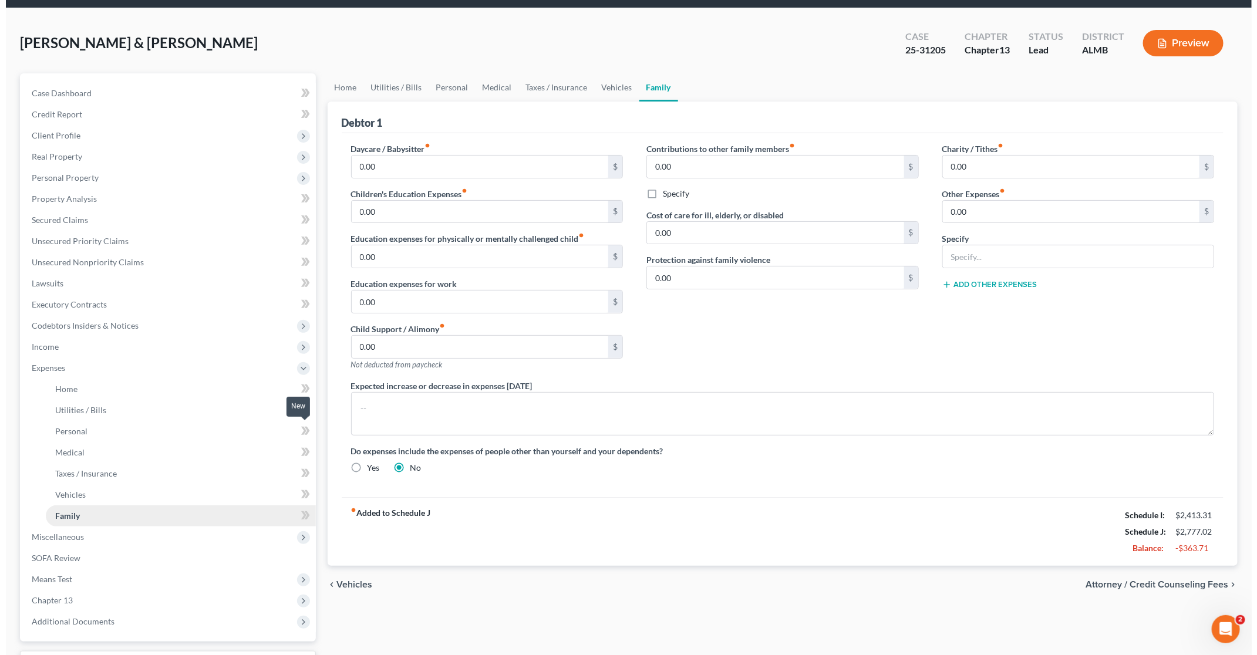
scroll to position [137, 0]
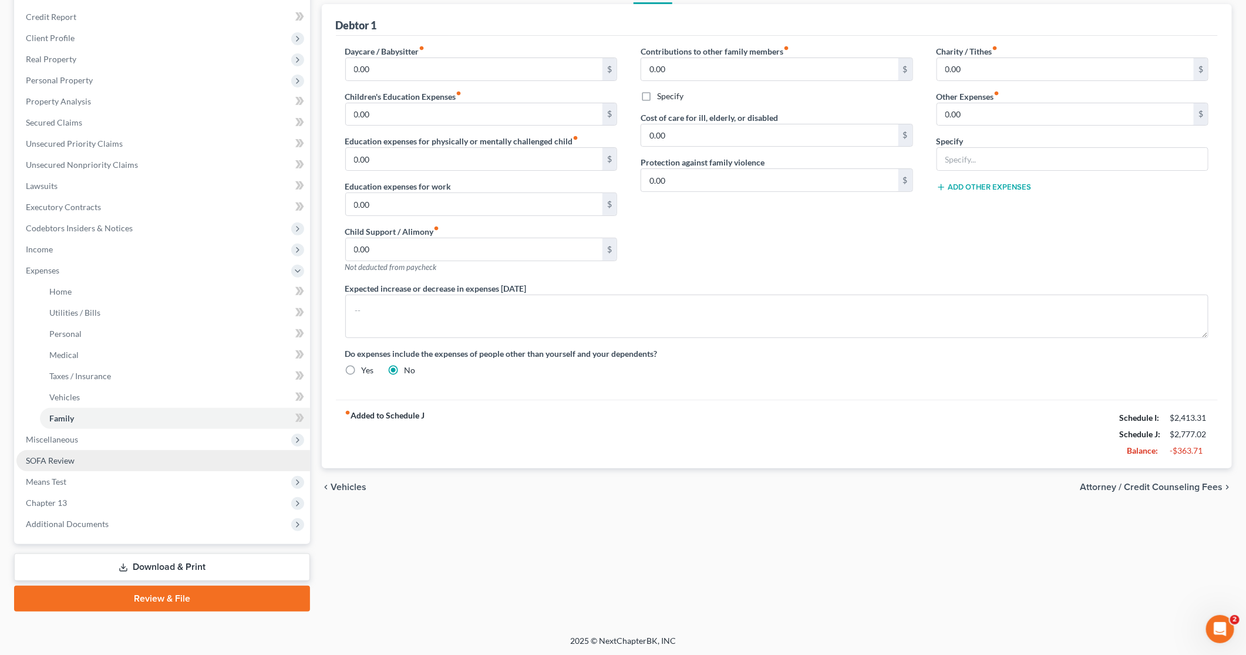
click at [182, 465] on link "SOFA Review" at bounding box center [163, 460] width 294 height 21
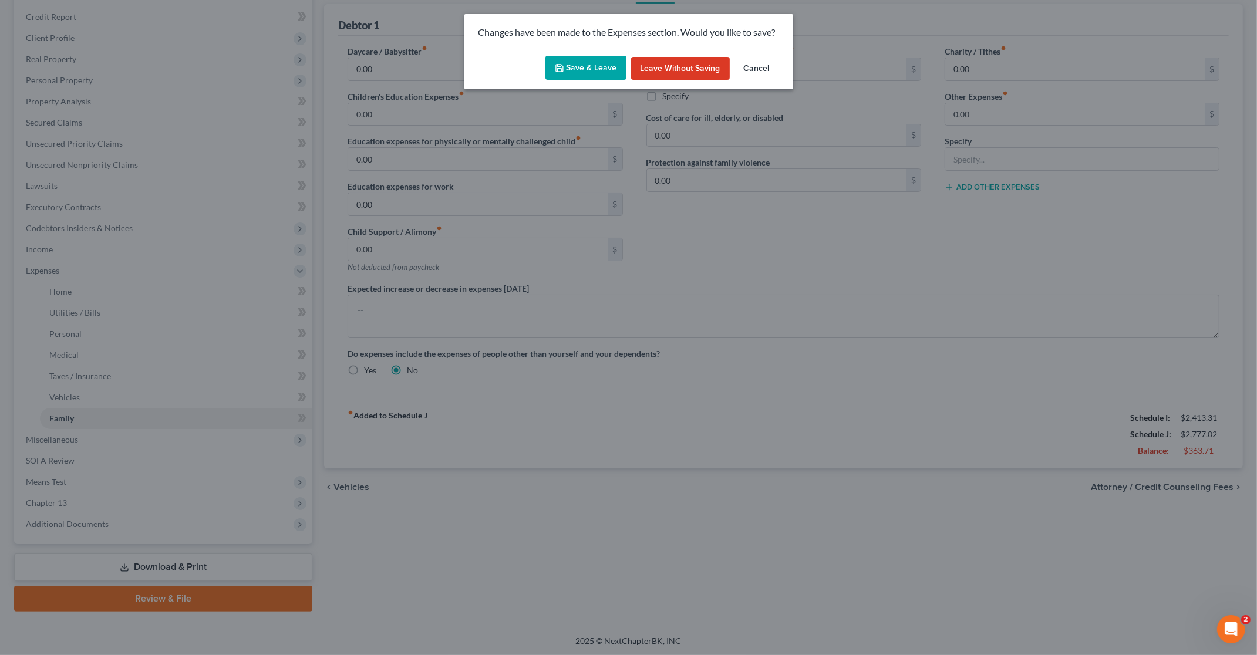
click at [594, 71] on button "Save & Leave" at bounding box center [585, 68] width 81 height 25
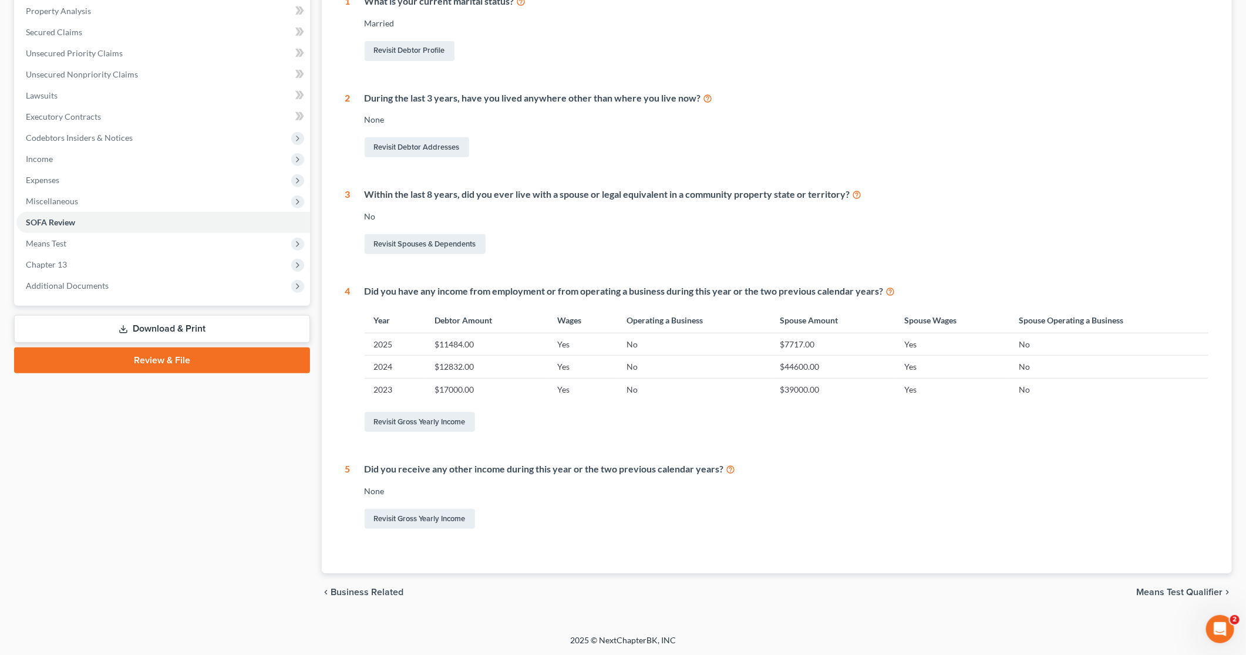
click at [208, 329] on link "Download & Print" at bounding box center [162, 329] width 296 height 28
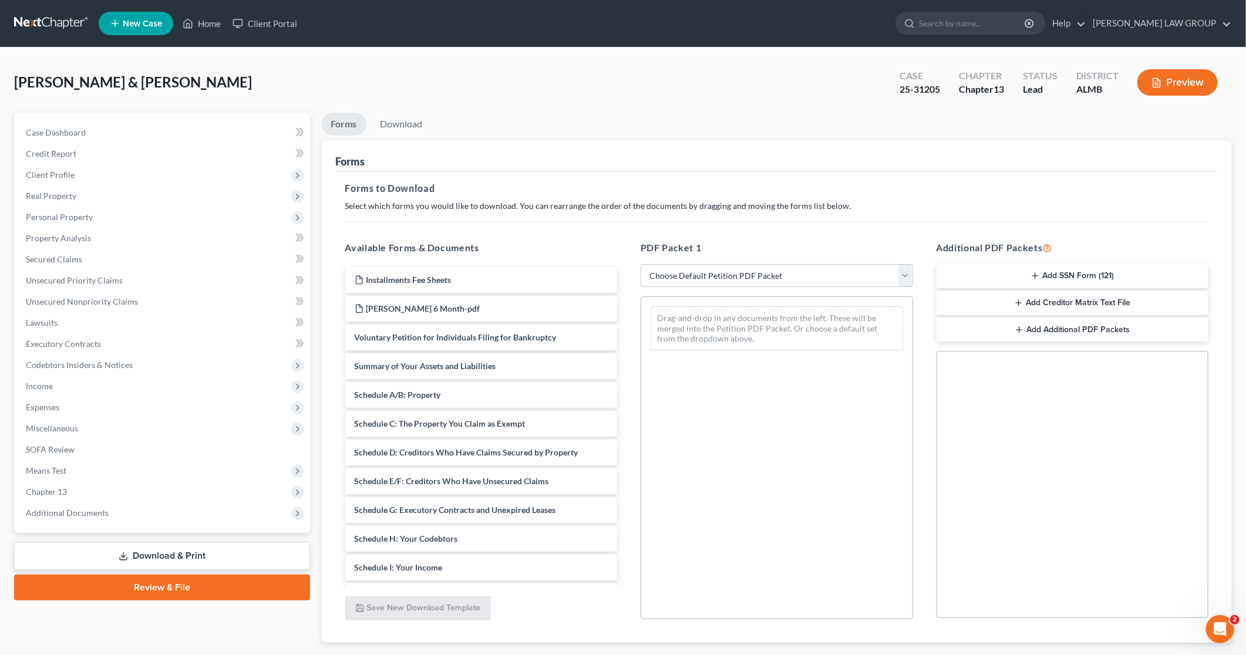
click at [750, 268] on select "Choose Default Petition PDF Packet Complete Bankruptcy Petition (all forms and …" at bounding box center [776, 275] width 272 height 23
select select "2"
click at [640, 264] on select "Choose Default Petition PDF Packet Complete Bankruptcy Petition (all forms and …" at bounding box center [776, 275] width 272 height 23
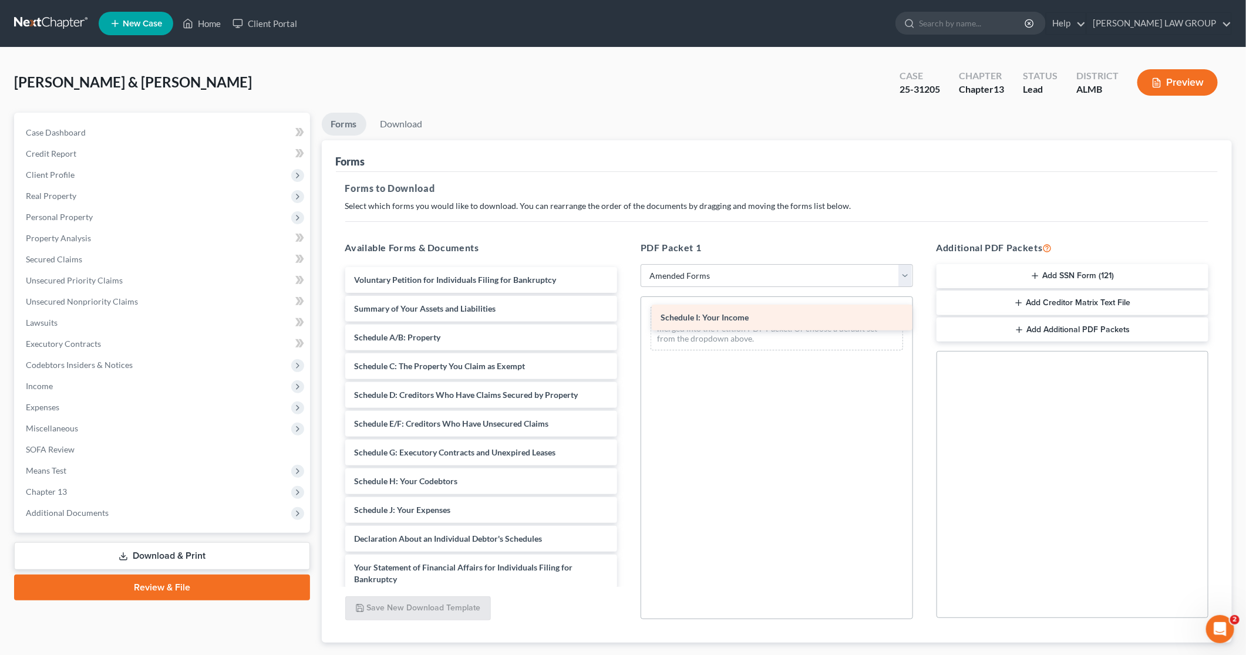
drag, startPoint x: 431, startPoint y: 509, endPoint x: 738, endPoint y: 317, distance: 361.6
click at [627, 317] on div "Schedule I: Your Income Voluntary Petition for Individuals Filing for Bankruptc…" at bounding box center [481, 507] width 291 height 481
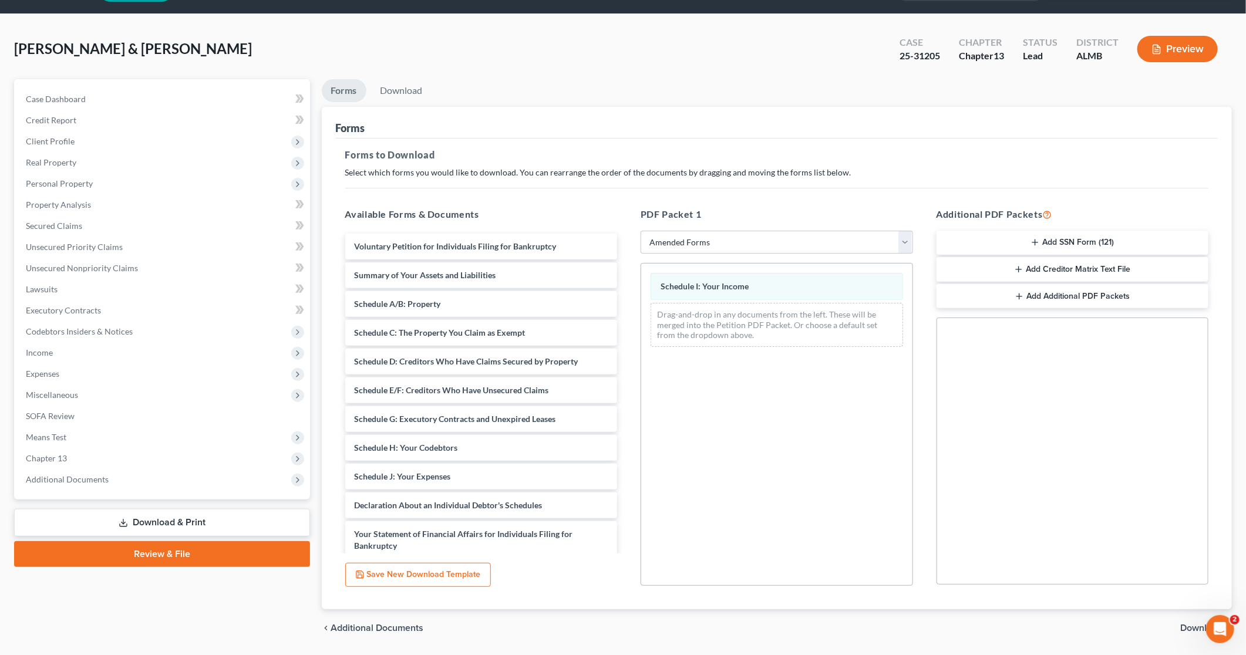
scroll to position [69, 0]
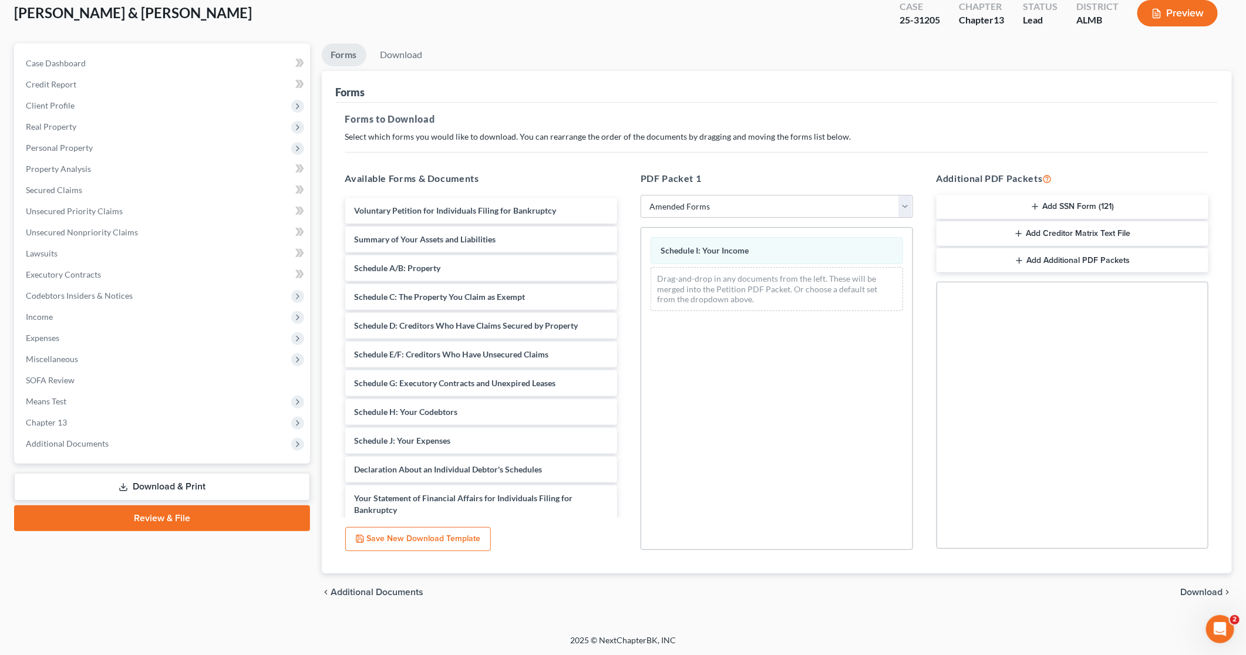
click at [1193, 590] on span "Download" at bounding box center [1201, 592] width 42 height 9
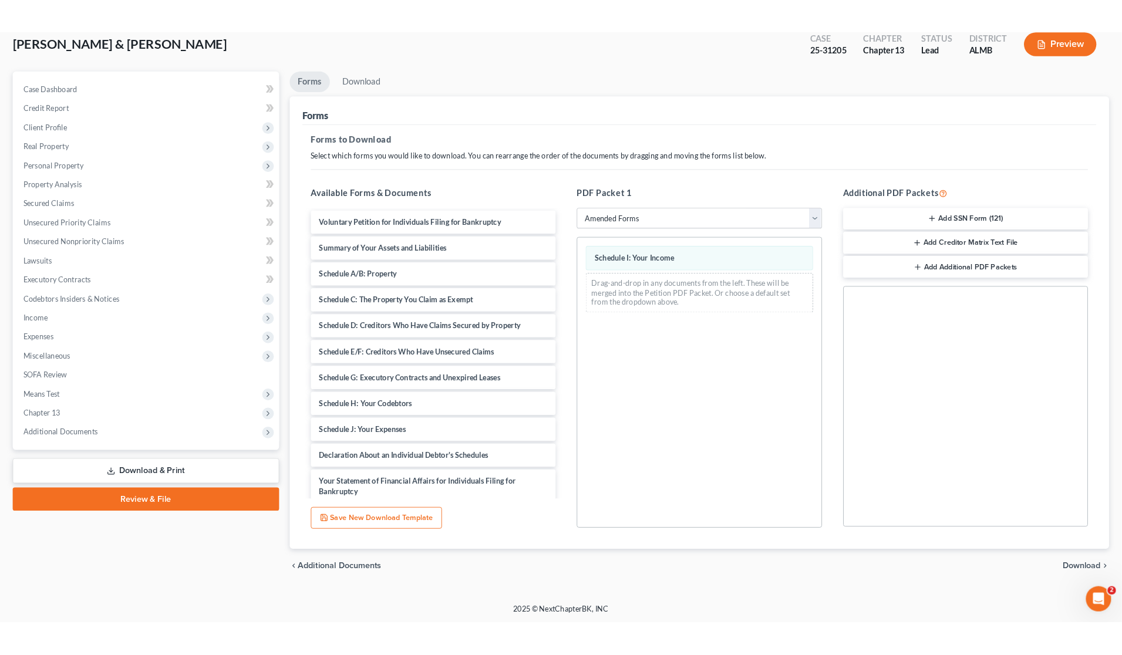
scroll to position [0, 0]
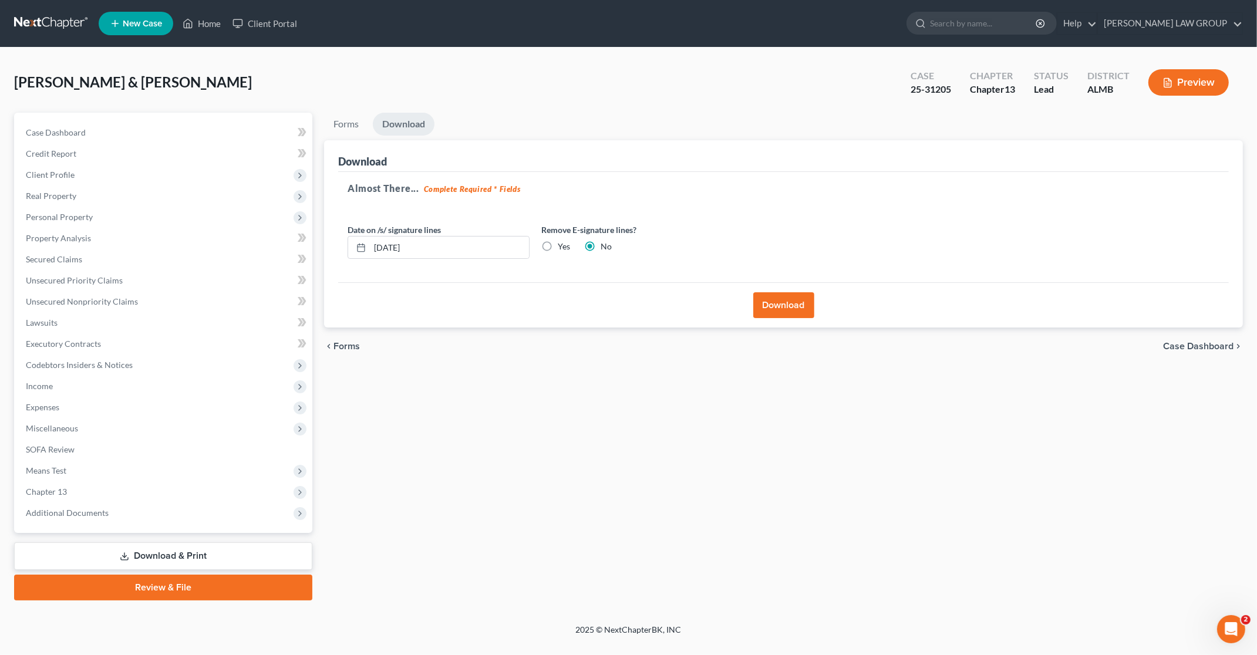
click at [772, 296] on button "Download" at bounding box center [783, 305] width 61 height 26
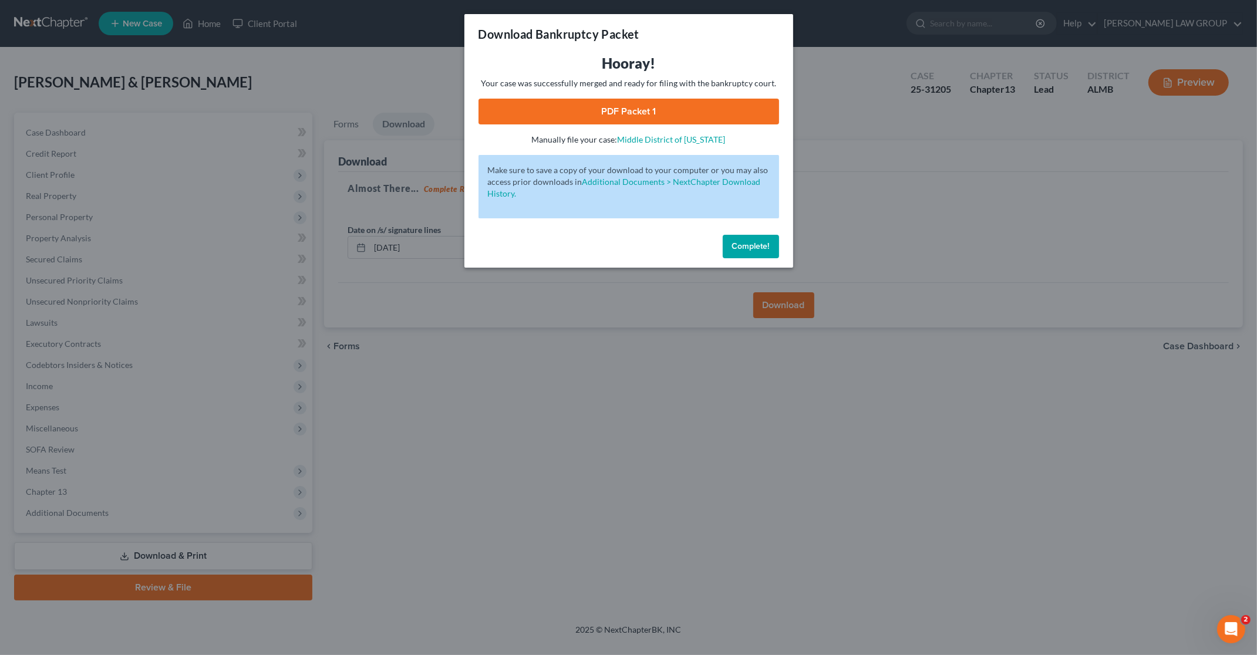
click at [610, 117] on link "PDF Packet 1" at bounding box center [628, 112] width 301 height 26
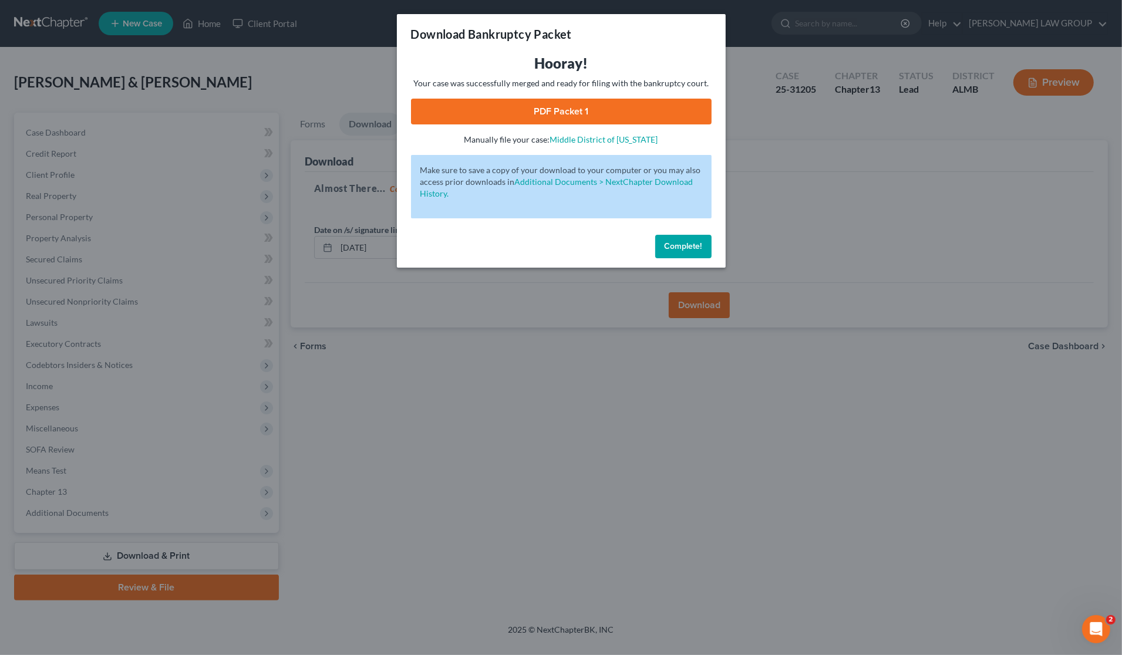
click at [802, 197] on div "Download Bankruptcy Packet Hooray! Your case was successfully merged and ready …" at bounding box center [561, 327] width 1122 height 655
